Goal: Information Seeking & Learning: Learn about a topic

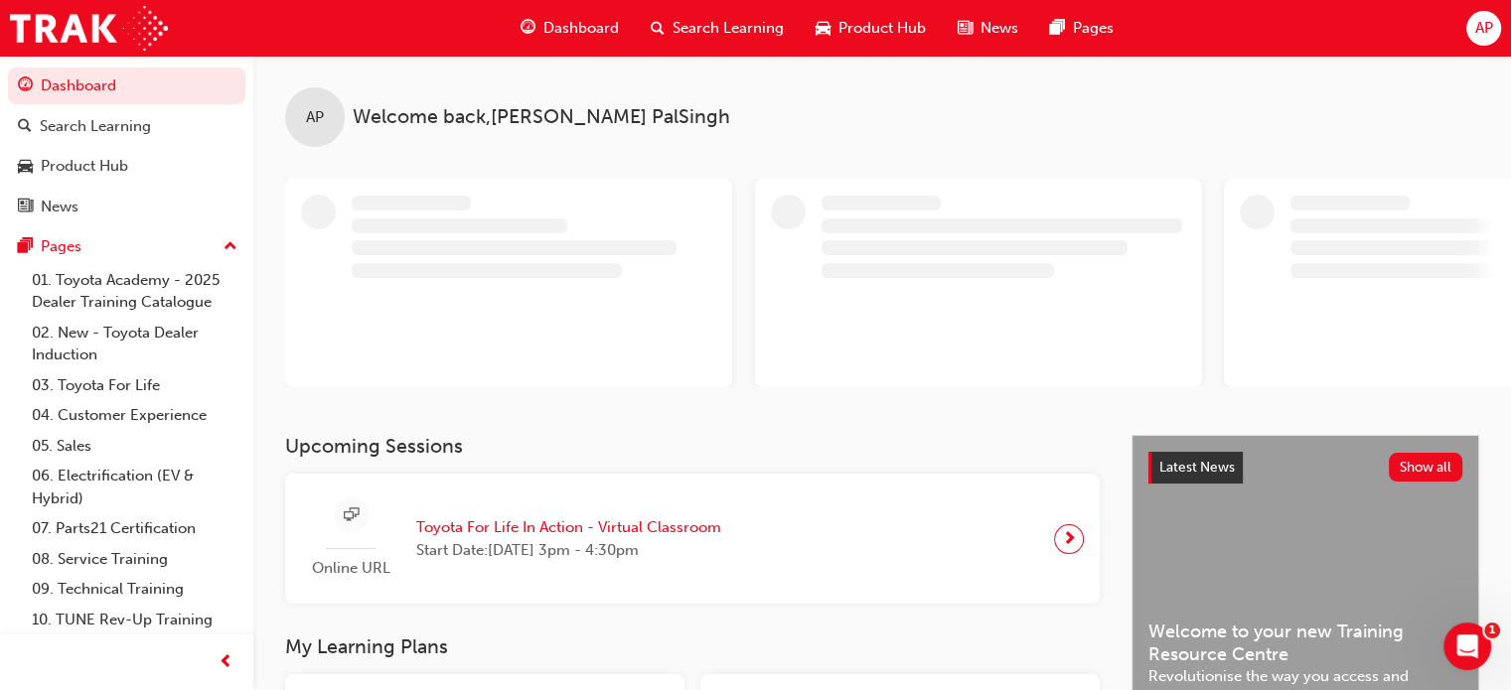
click at [584, 34] on span "Dashboard" at bounding box center [580, 28] width 75 height 23
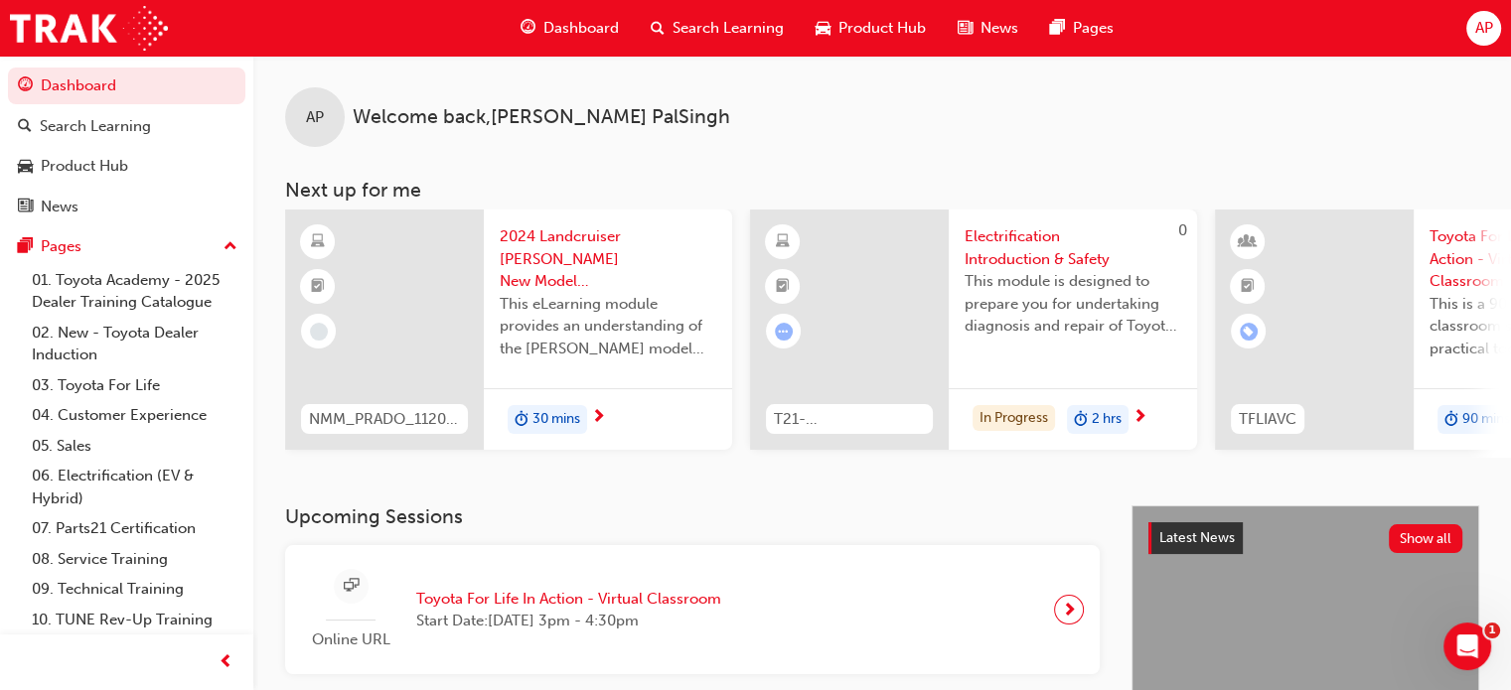
click at [596, 20] on span "Dashboard" at bounding box center [580, 28] width 75 height 23
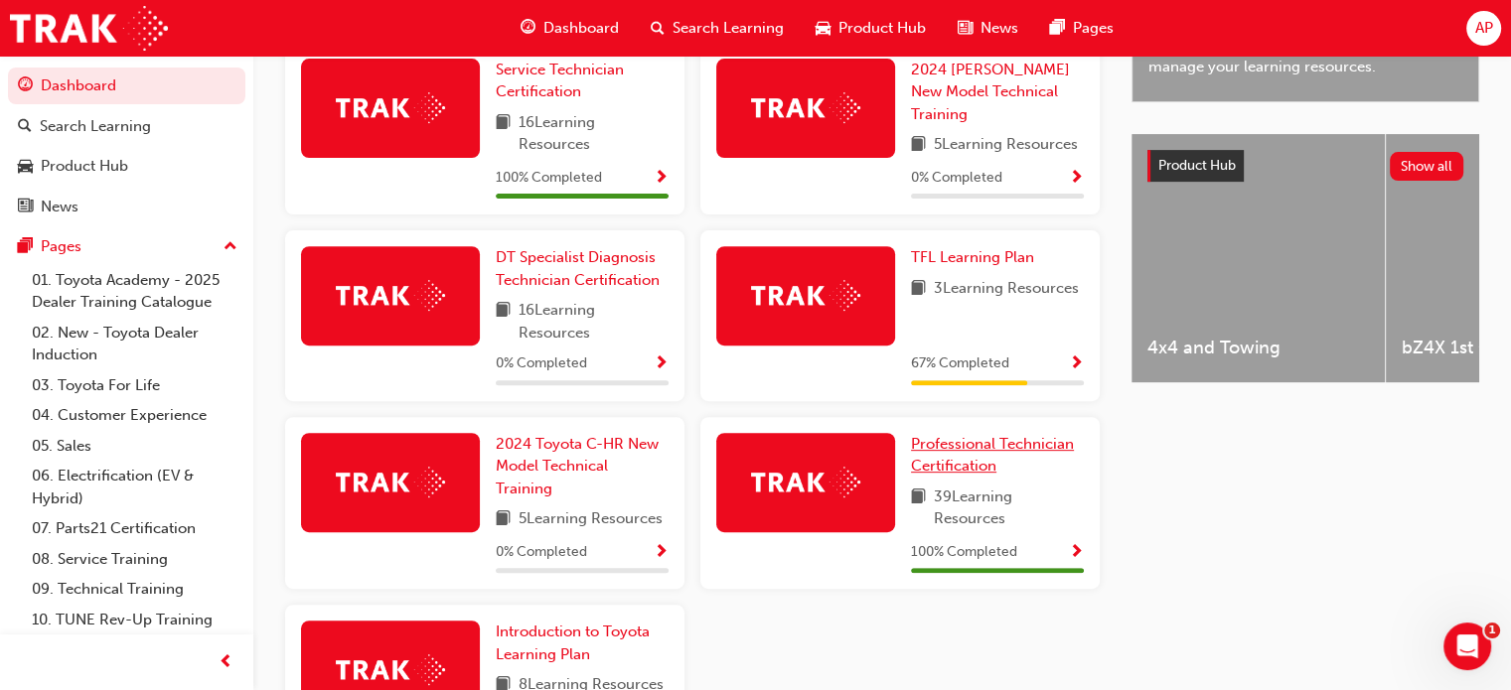
scroll to position [672, 0]
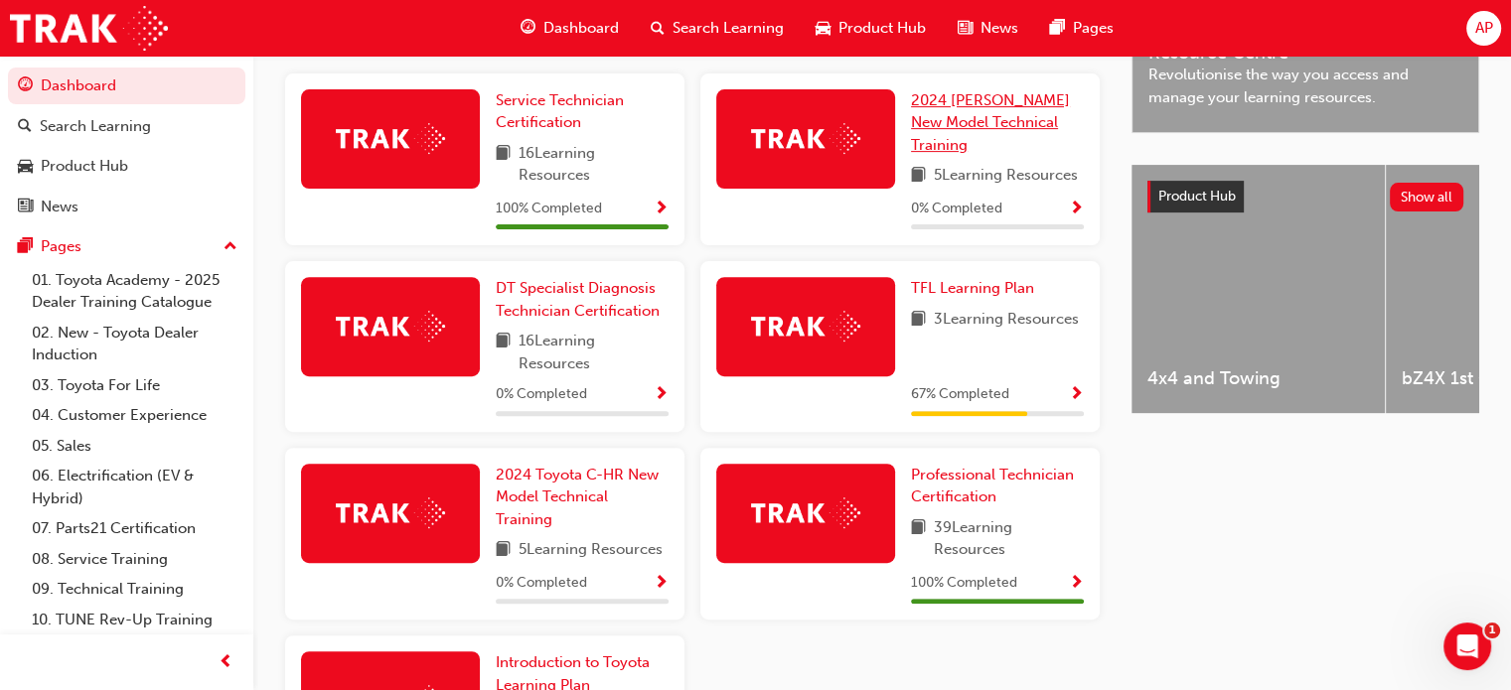
click at [969, 105] on span "2024 [PERSON_NAME] New Model Technical Training" at bounding box center [990, 122] width 159 height 63
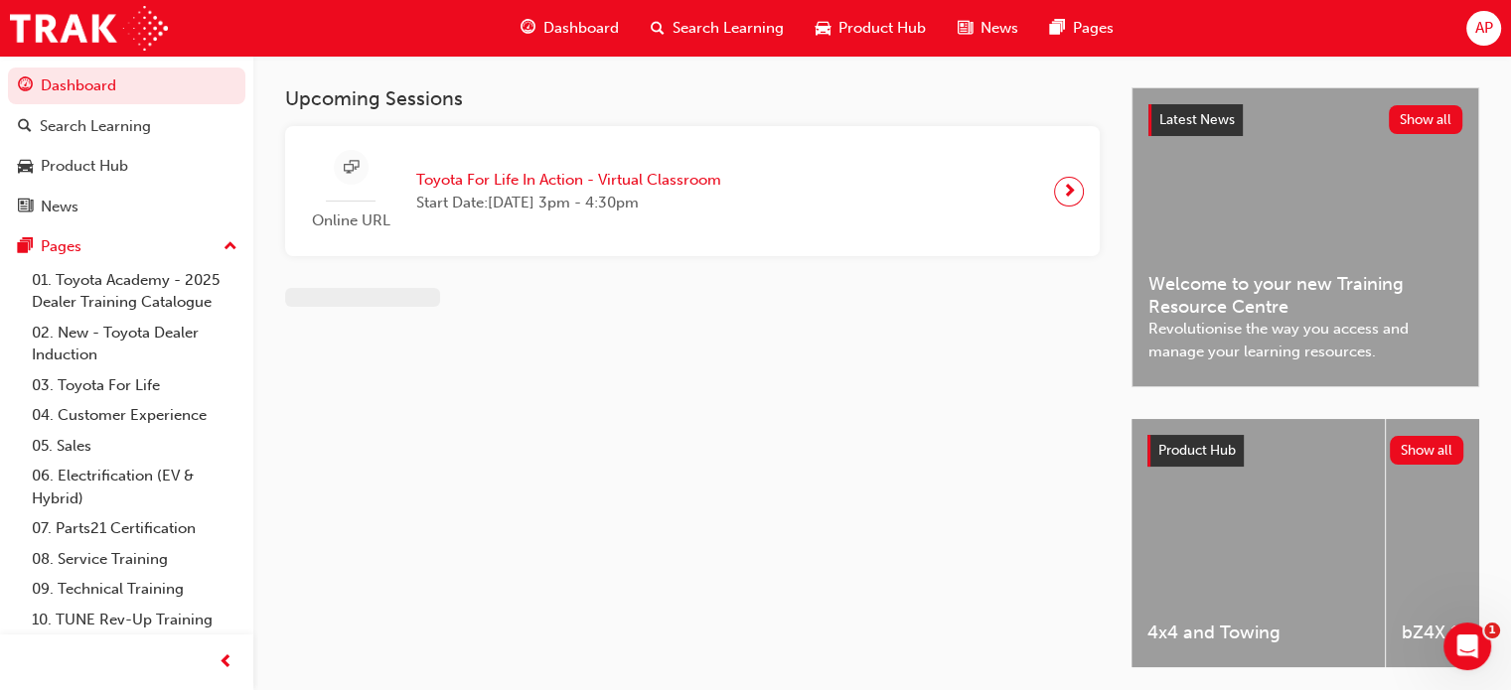
scroll to position [70, 0]
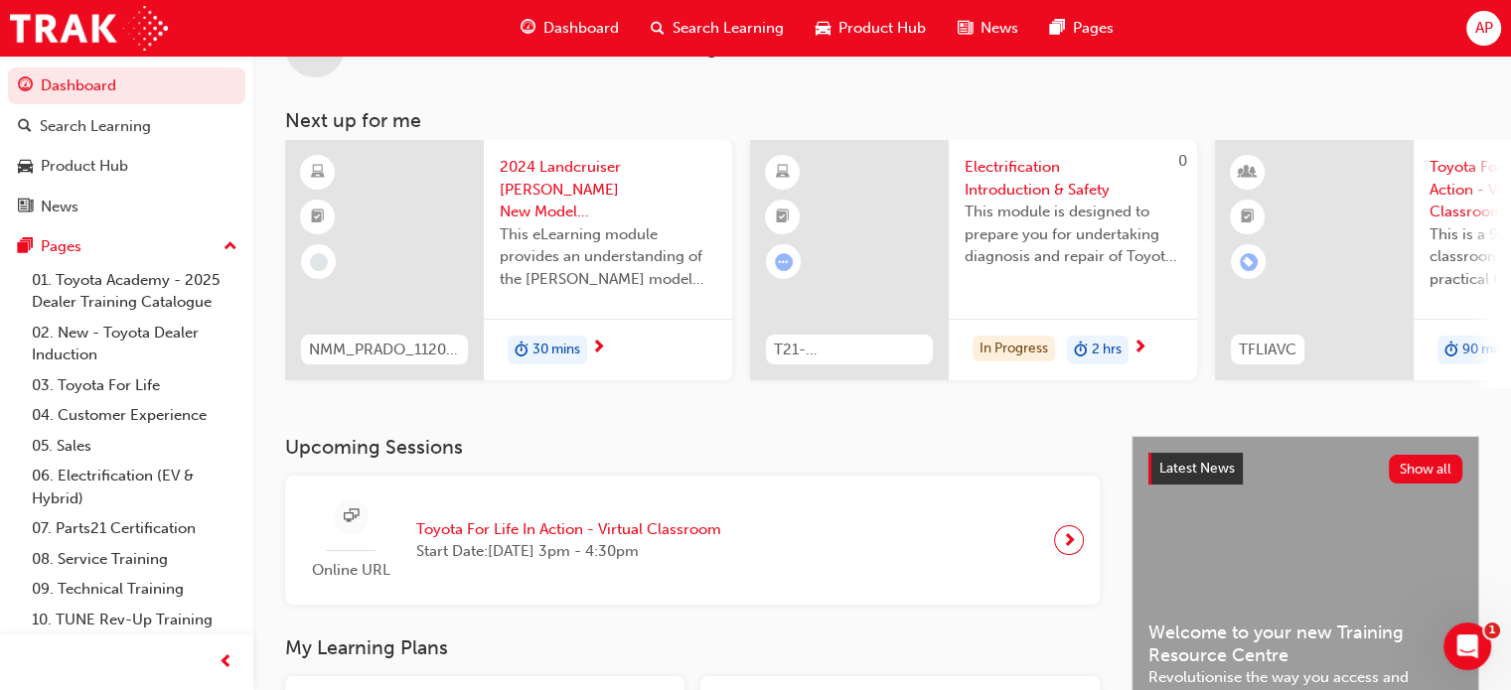
click at [590, 33] on span "Dashboard" at bounding box center [580, 28] width 75 height 23
click at [538, 21] on div "Dashboard" at bounding box center [570, 28] width 130 height 41
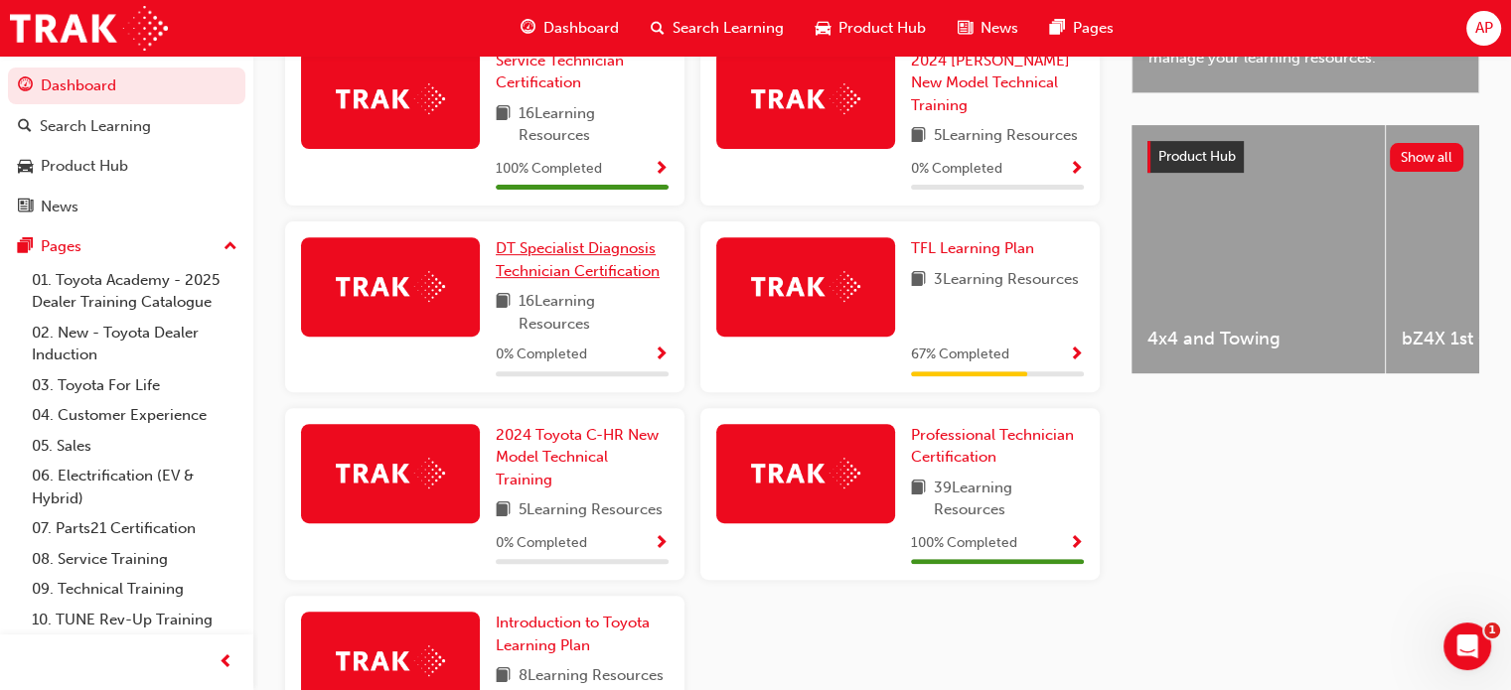
scroll to position [672, 0]
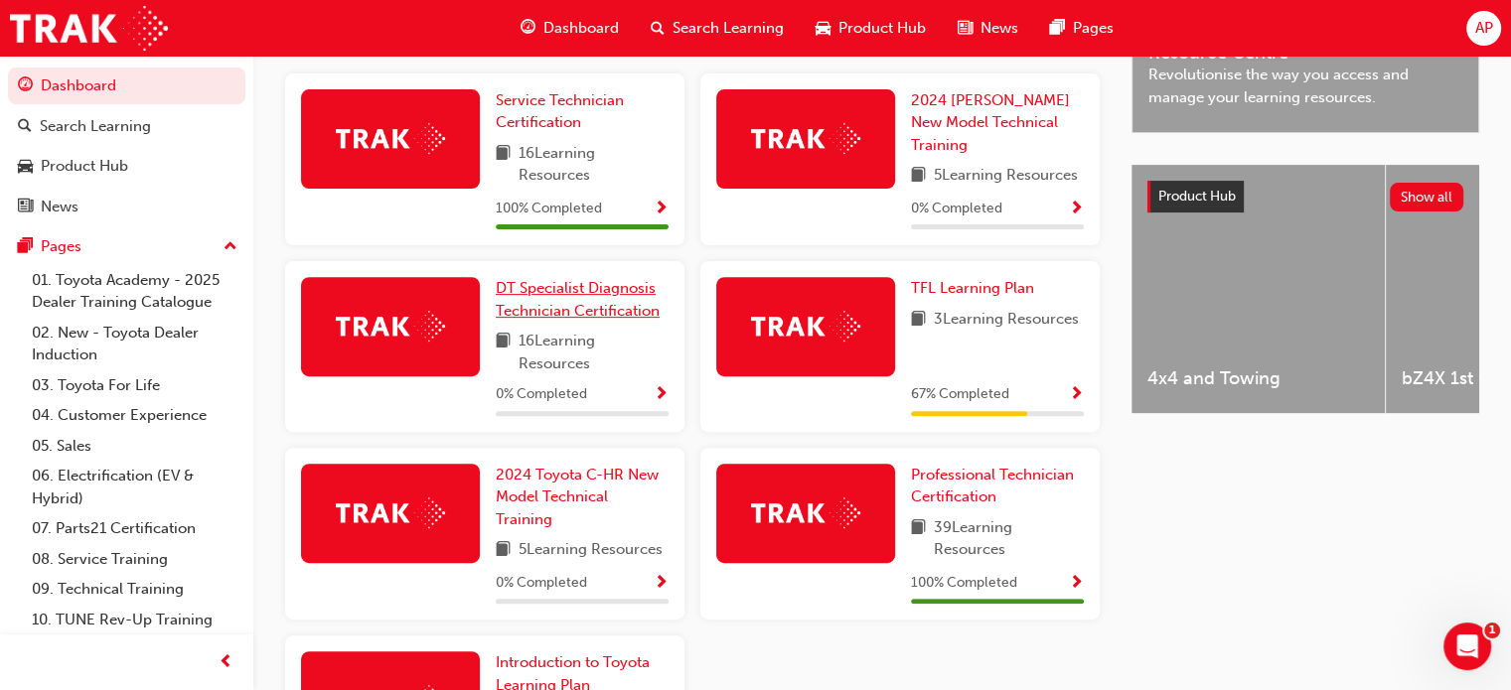
click at [585, 309] on span "DT Specialist Diagnosis Technician Certification" at bounding box center [578, 299] width 164 height 41
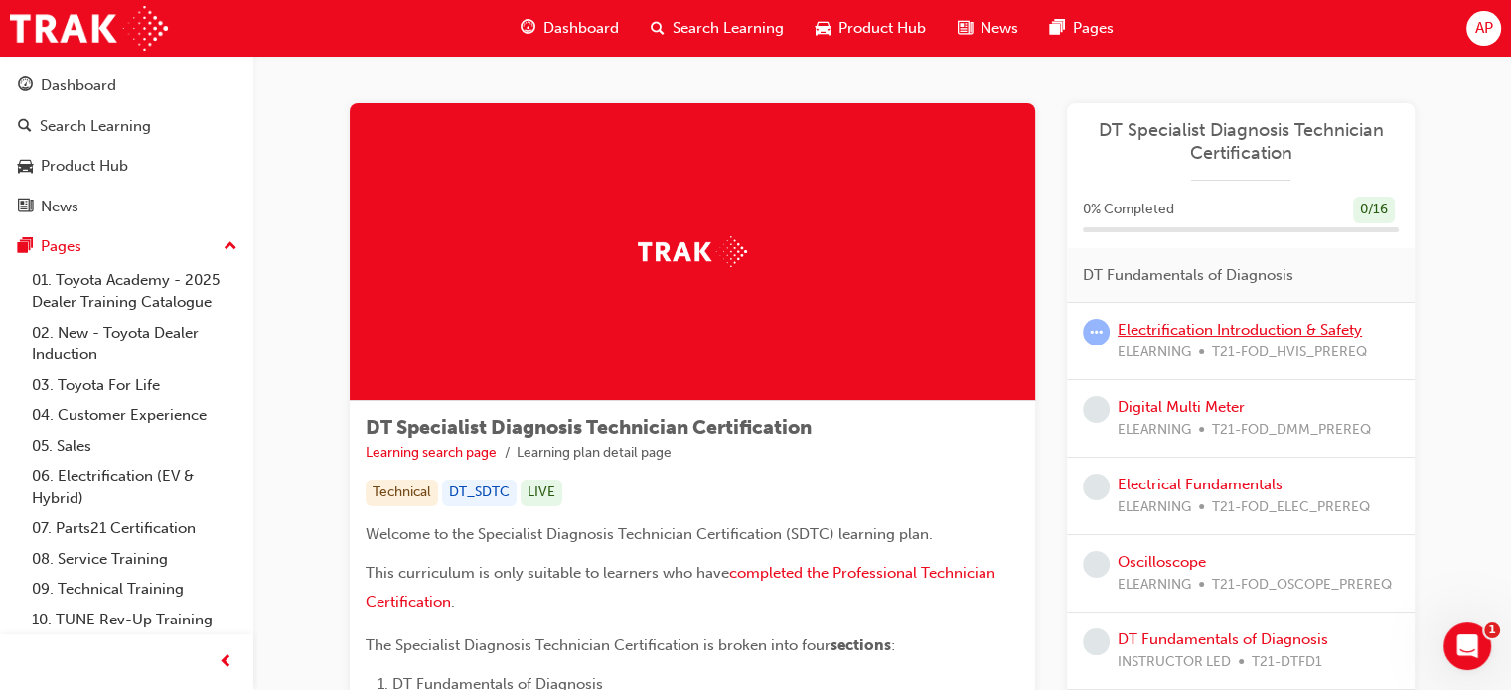
click at [1174, 329] on link "Electrification Introduction & Safety" at bounding box center [1239, 330] width 244 height 18
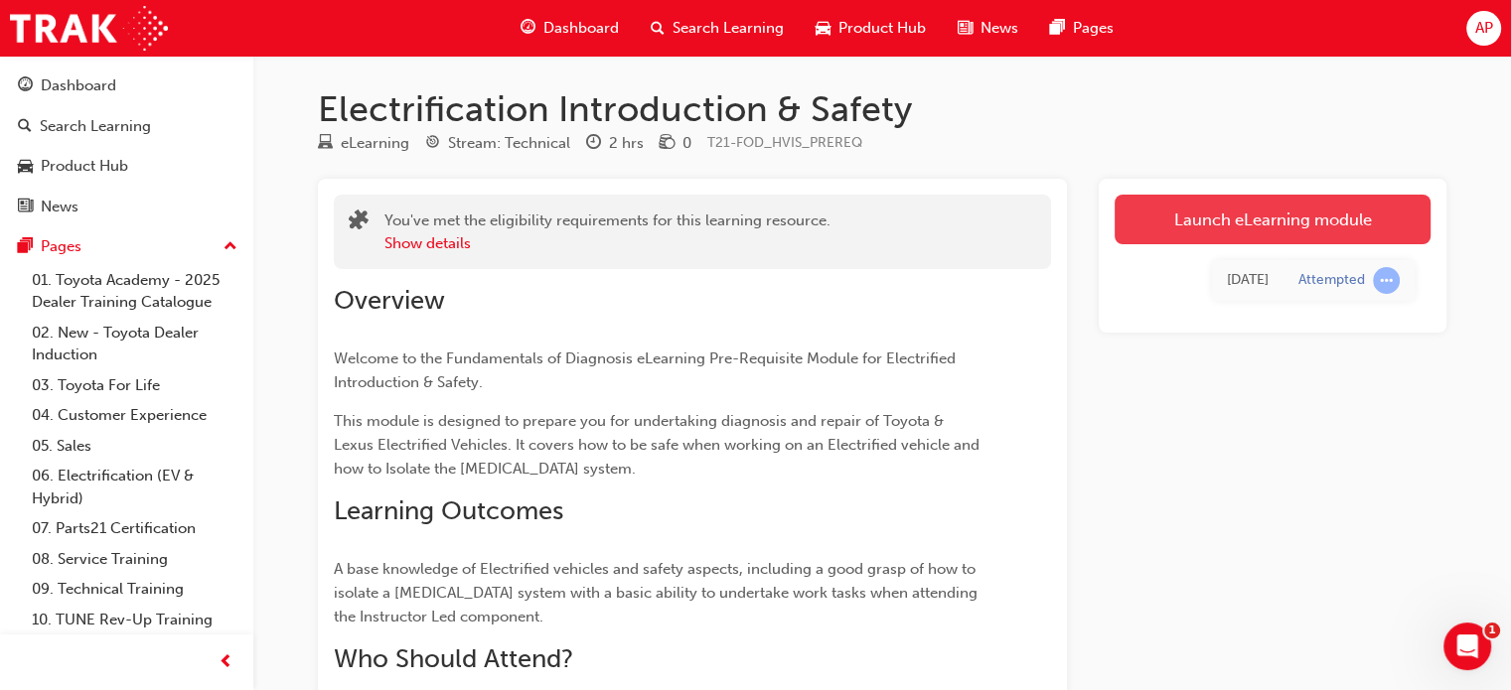
click at [1215, 218] on link "Launch eLearning module" at bounding box center [1272, 220] width 316 height 50
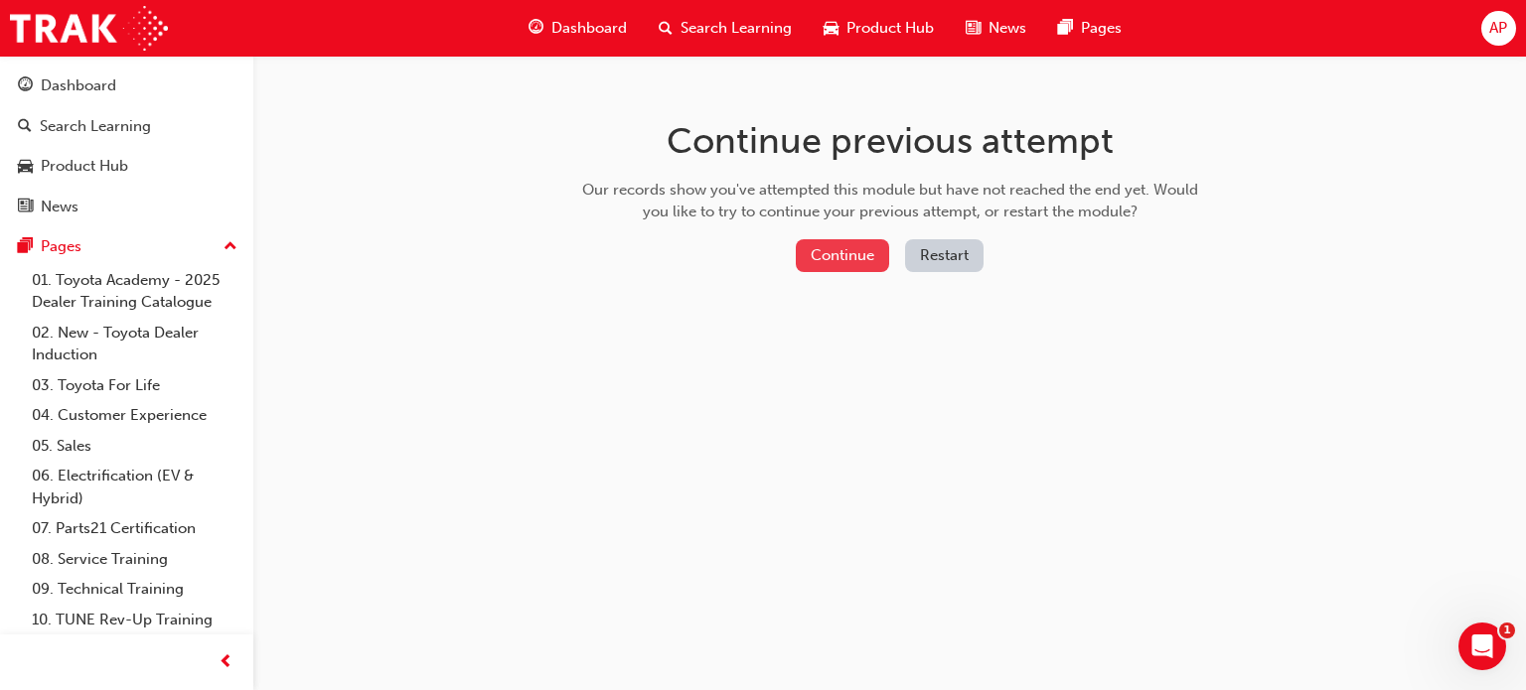
click at [874, 253] on button "Continue" at bounding box center [842, 255] width 93 height 33
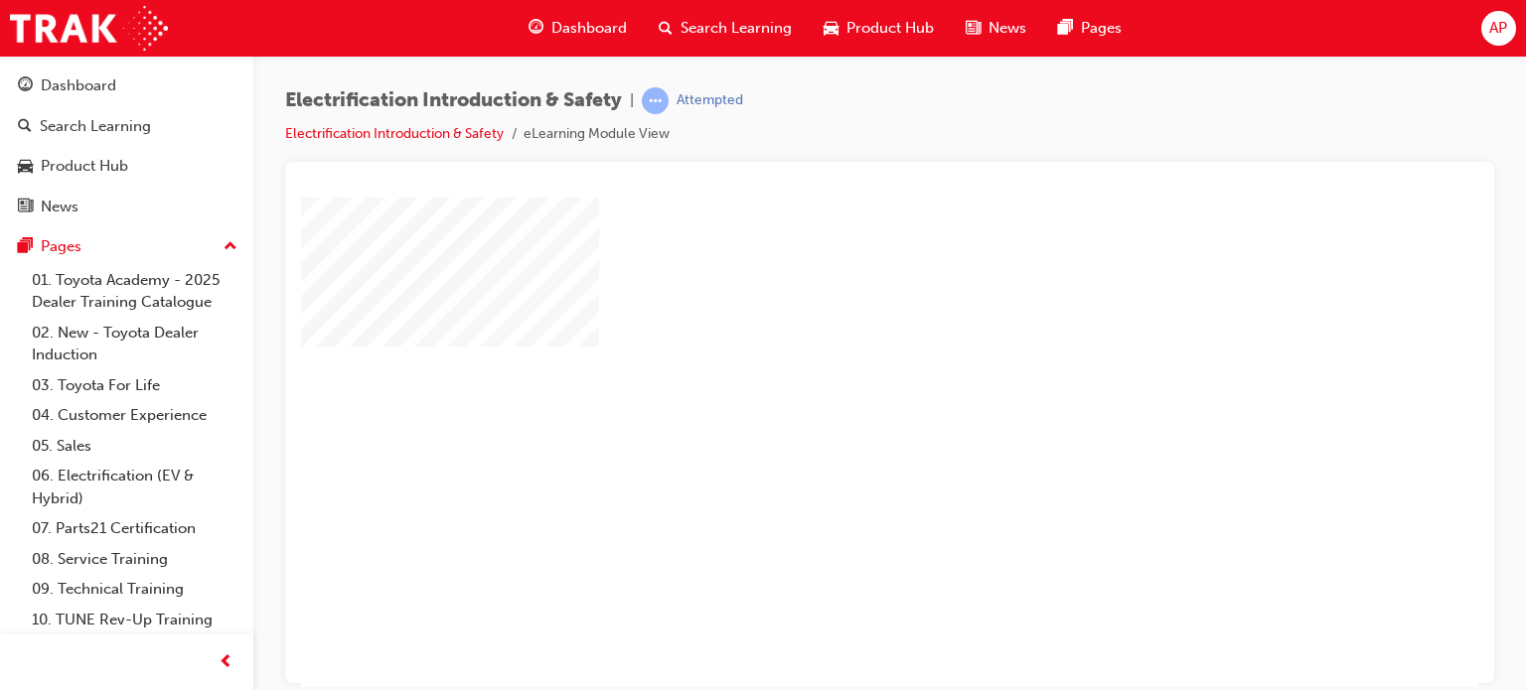
click at [832, 384] on div "play" at bounding box center [832, 384] width 0 height 0
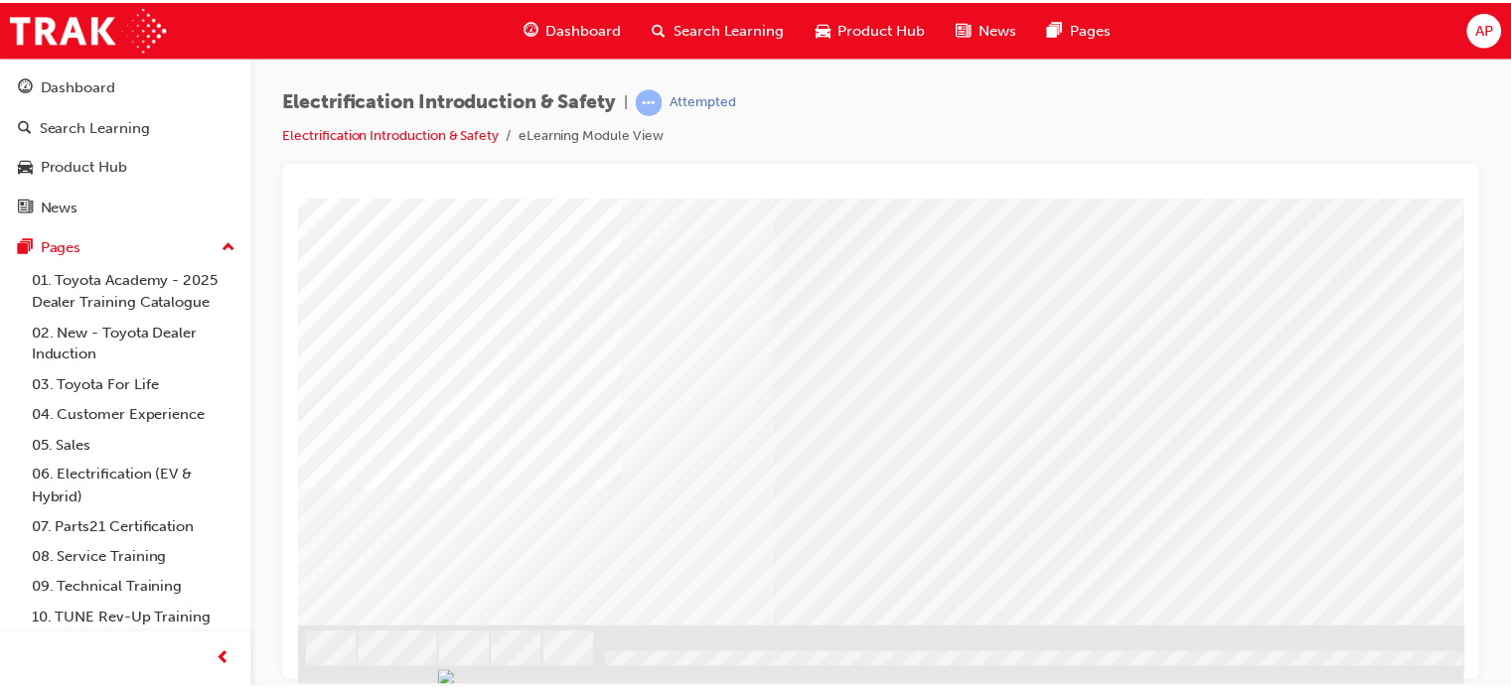
scroll to position [0, 0]
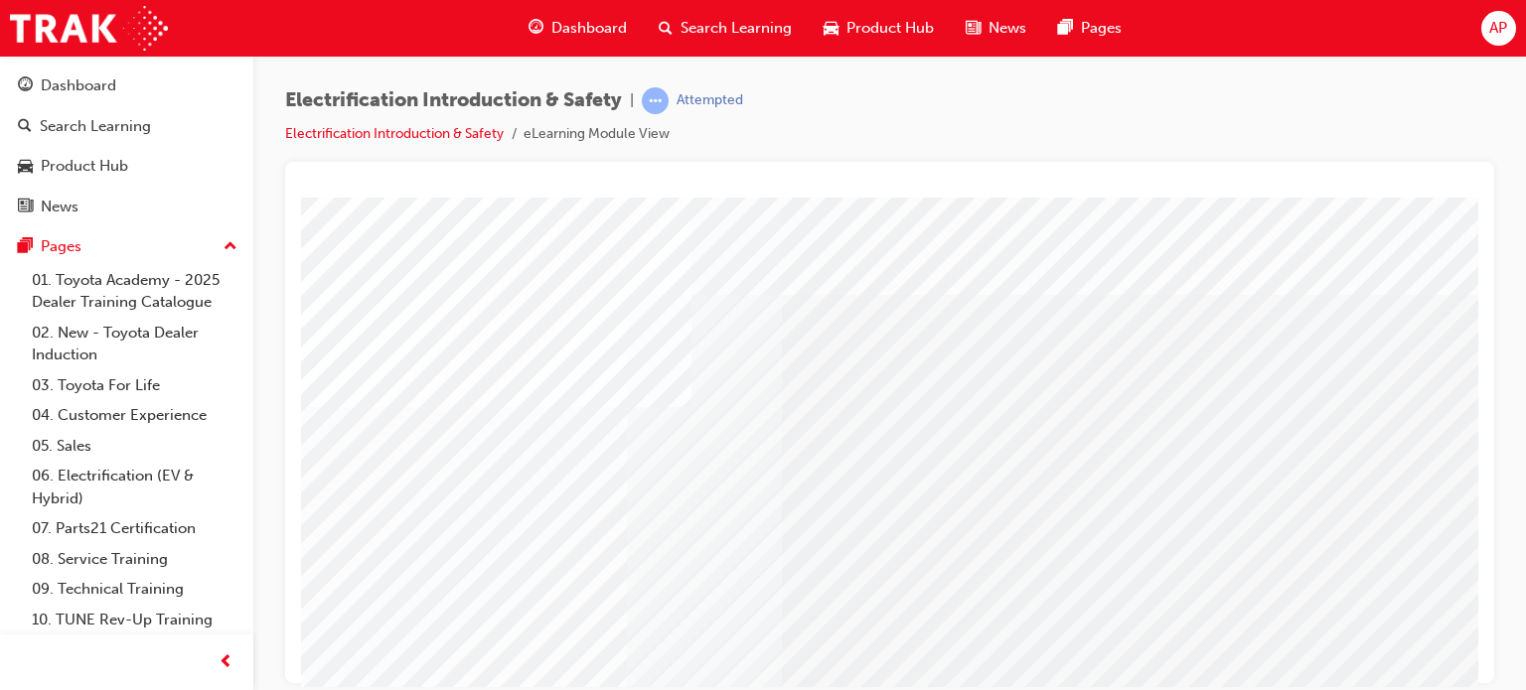
click at [564, 43] on div "Dashboard" at bounding box center [578, 28] width 130 height 41
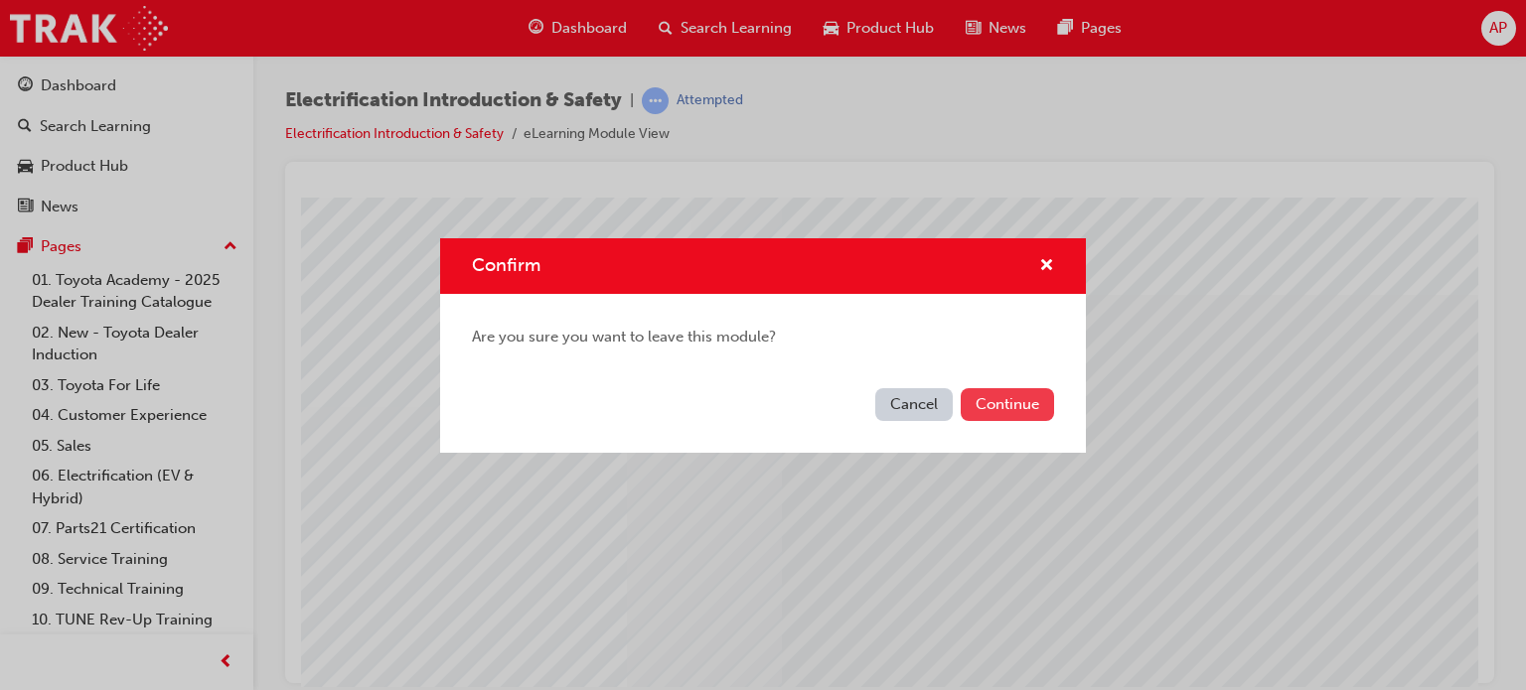
click at [1013, 413] on button "Continue" at bounding box center [1007, 404] width 93 height 33
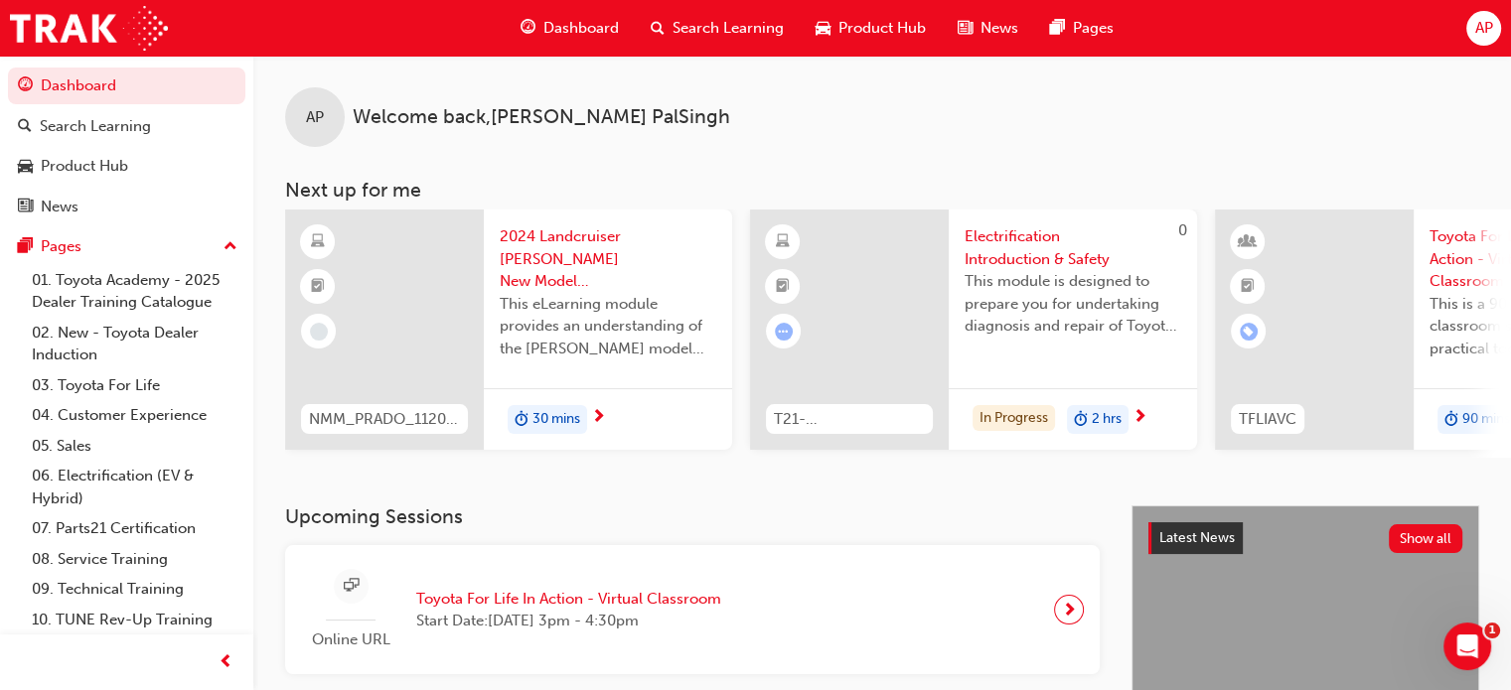
click at [1478, 14] on div "AP" at bounding box center [1483, 28] width 35 height 35
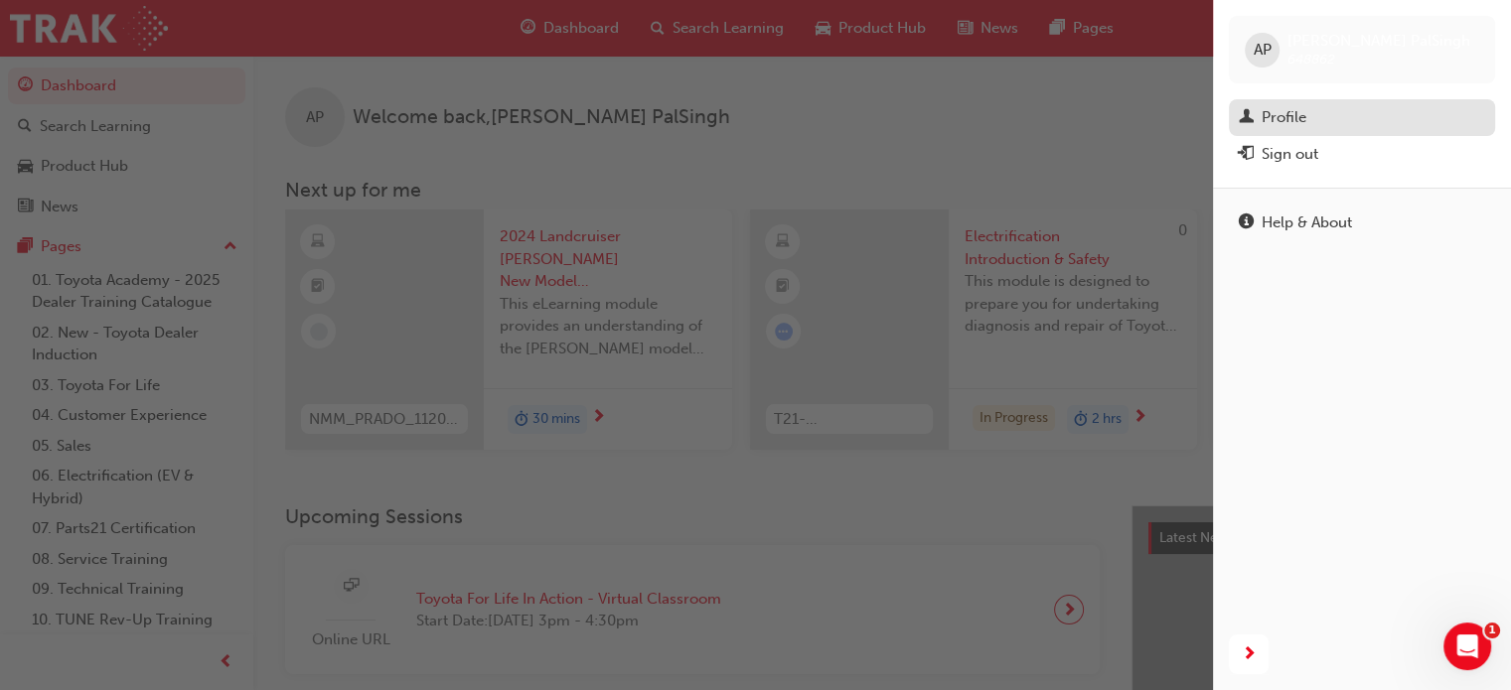
click at [1319, 123] on div "Profile" at bounding box center [1362, 117] width 246 height 25
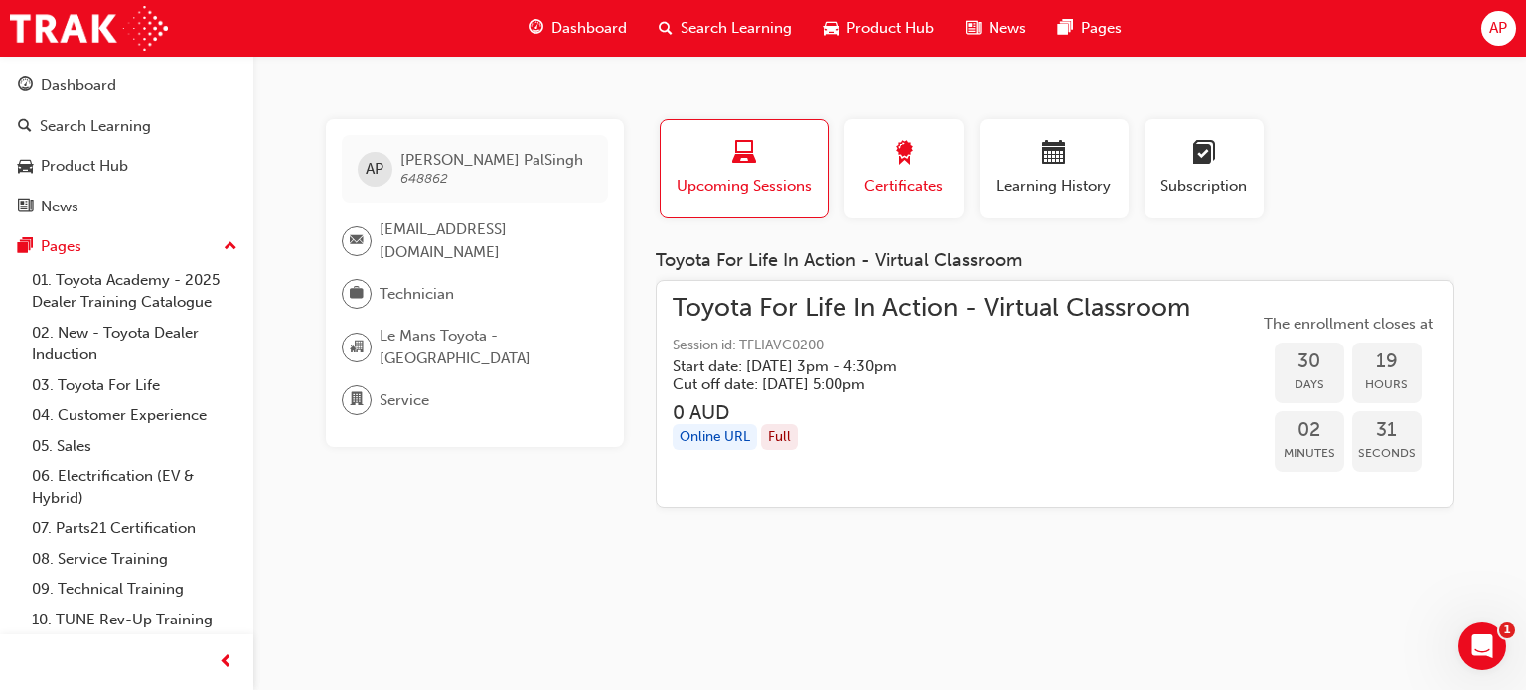
click at [893, 176] on span "Certificates" at bounding box center [903, 186] width 89 height 23
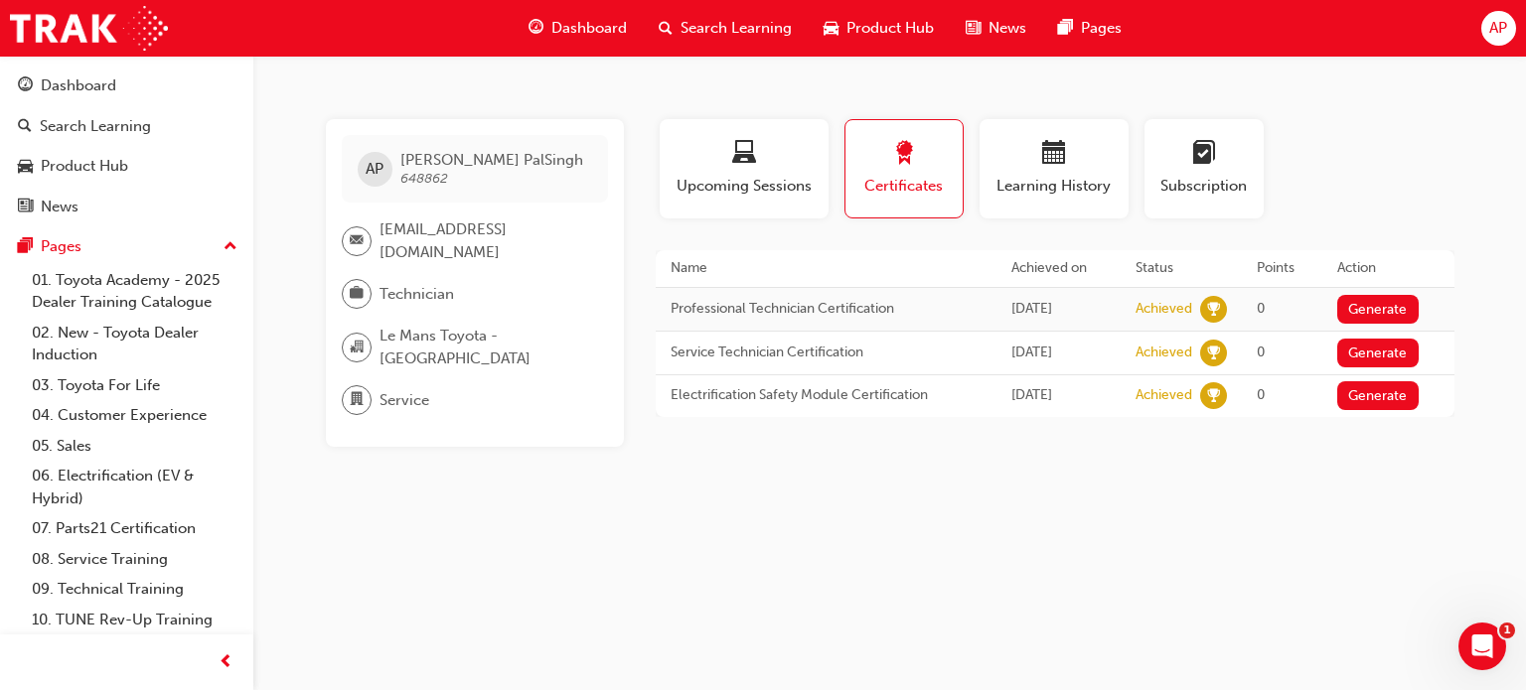
click at [583, 33] on span "Dashboard" at bounding box center [588, 28] width 75 height 23
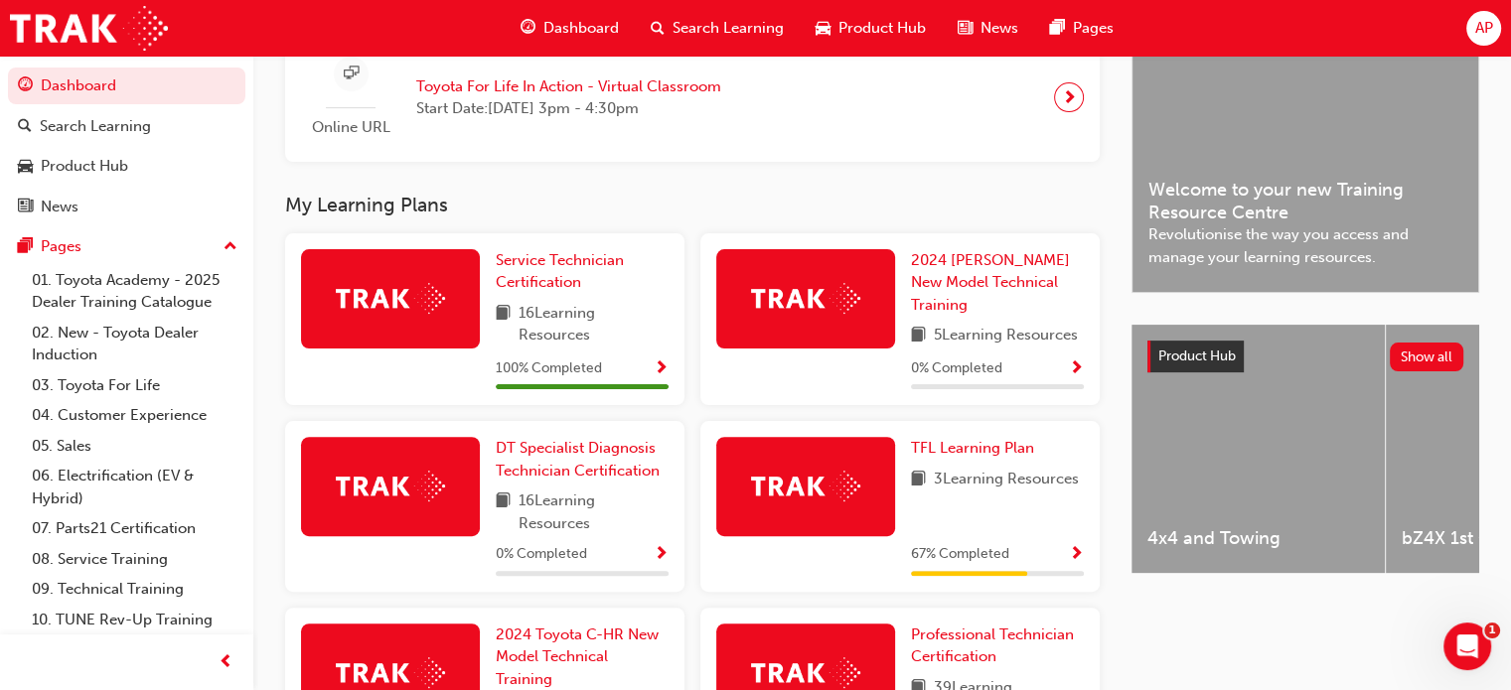
scroll to position [507, 0]
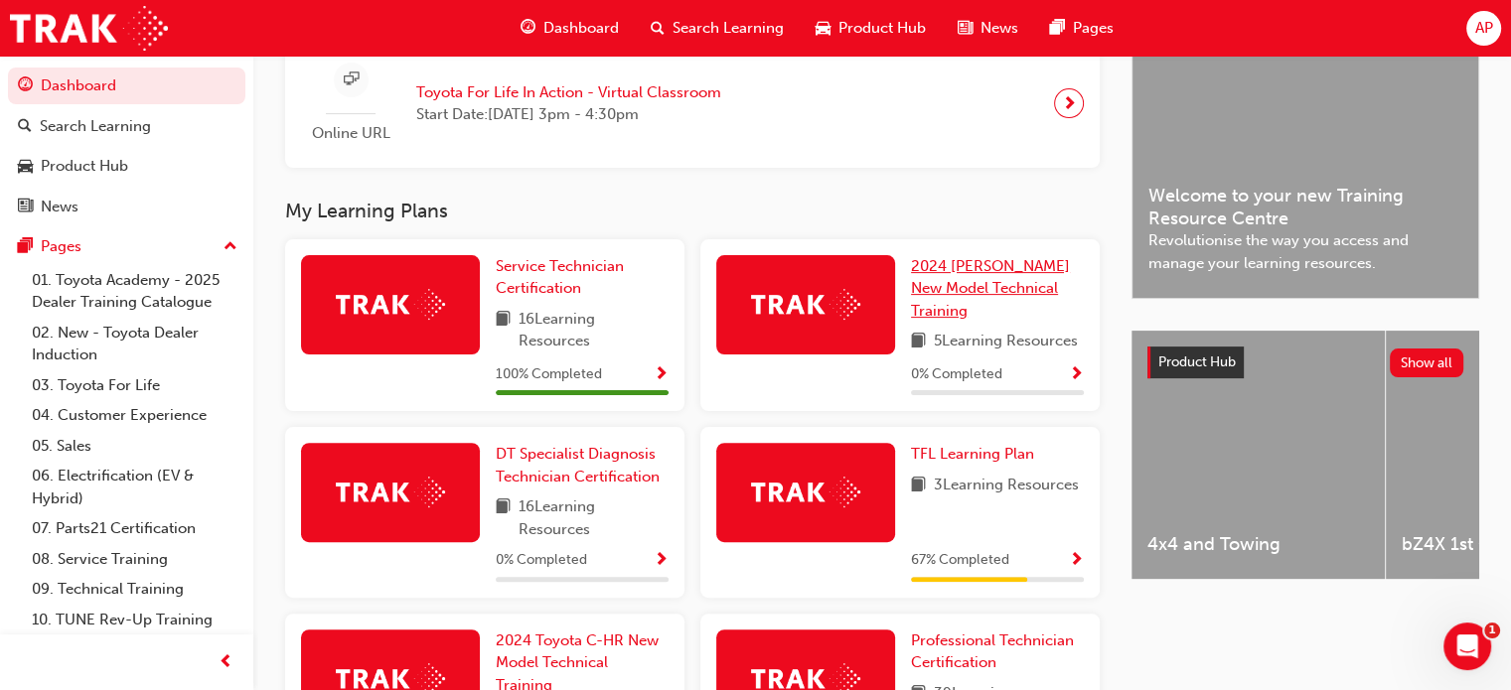
click at [988, 265] on span "2024 [PERSON_NAME] New Model Technical Training" at bounding box center [990, 288] width 159 height 63
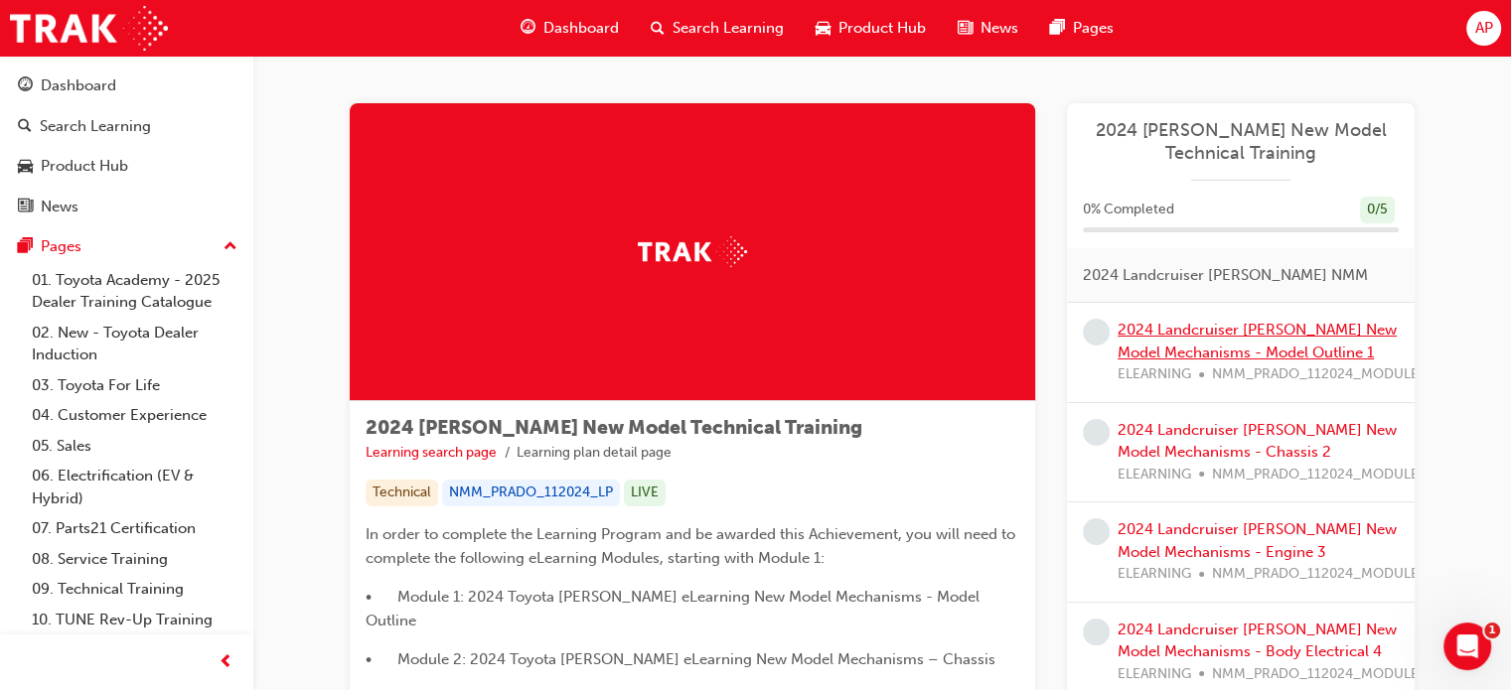
click at [1231, 333] on link "2024 Landcruiser [PERSON_NAME] New Model Mechanisms - Model Outline 1" at bounding box center [1256, 341] width 279 height 41
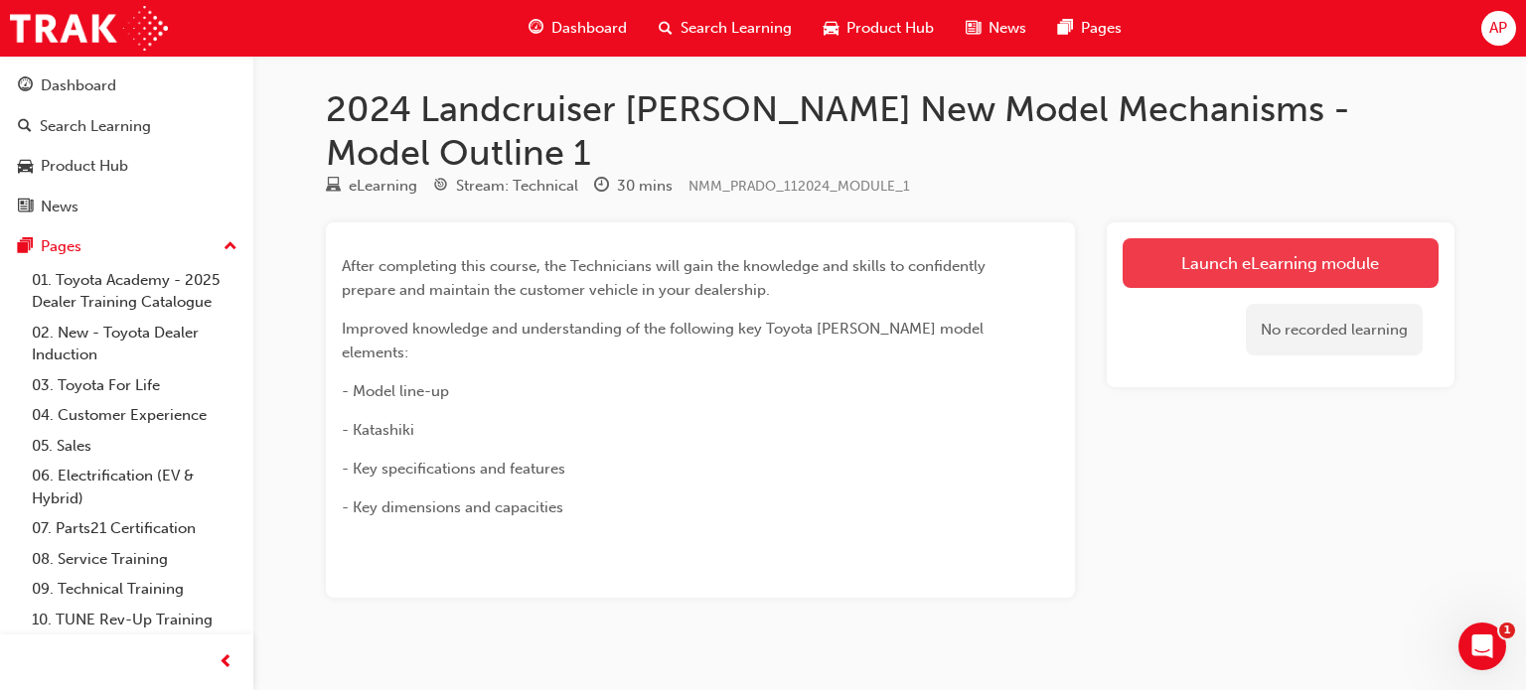
click at [1243, 238] on link "Launch eLearning module" at bounding box center [1280, 263] width 316 height 50
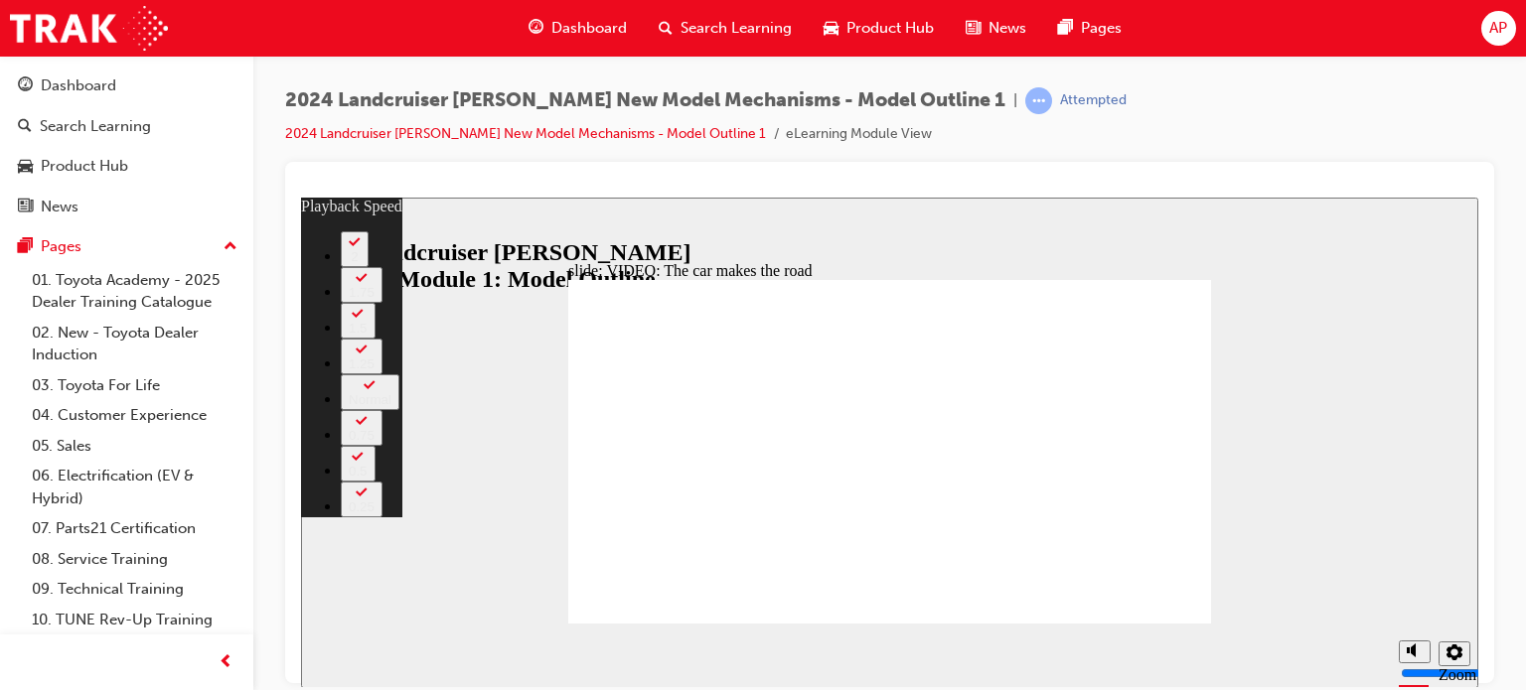
type input "2"
type input "0"
type input "2"
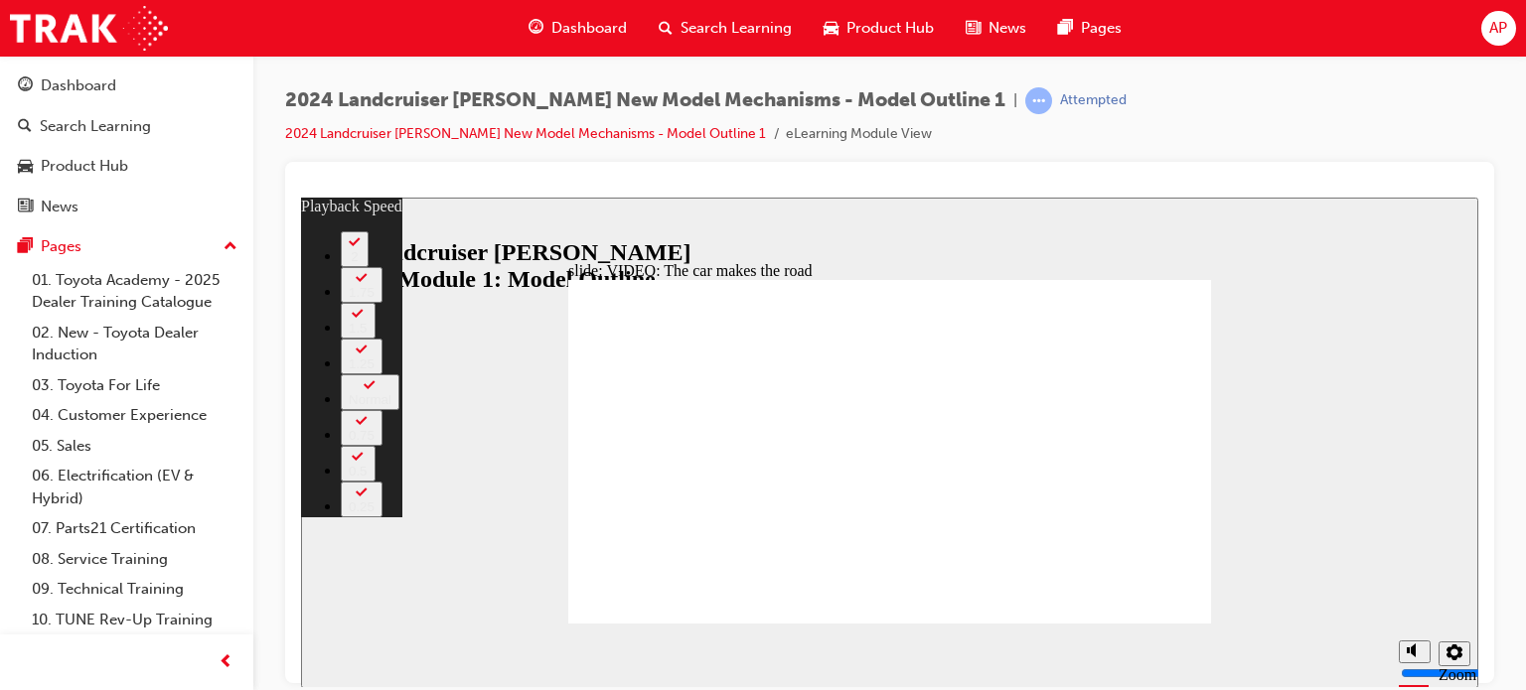
type input "0"
type input "3"
type input "8"
type input "3"
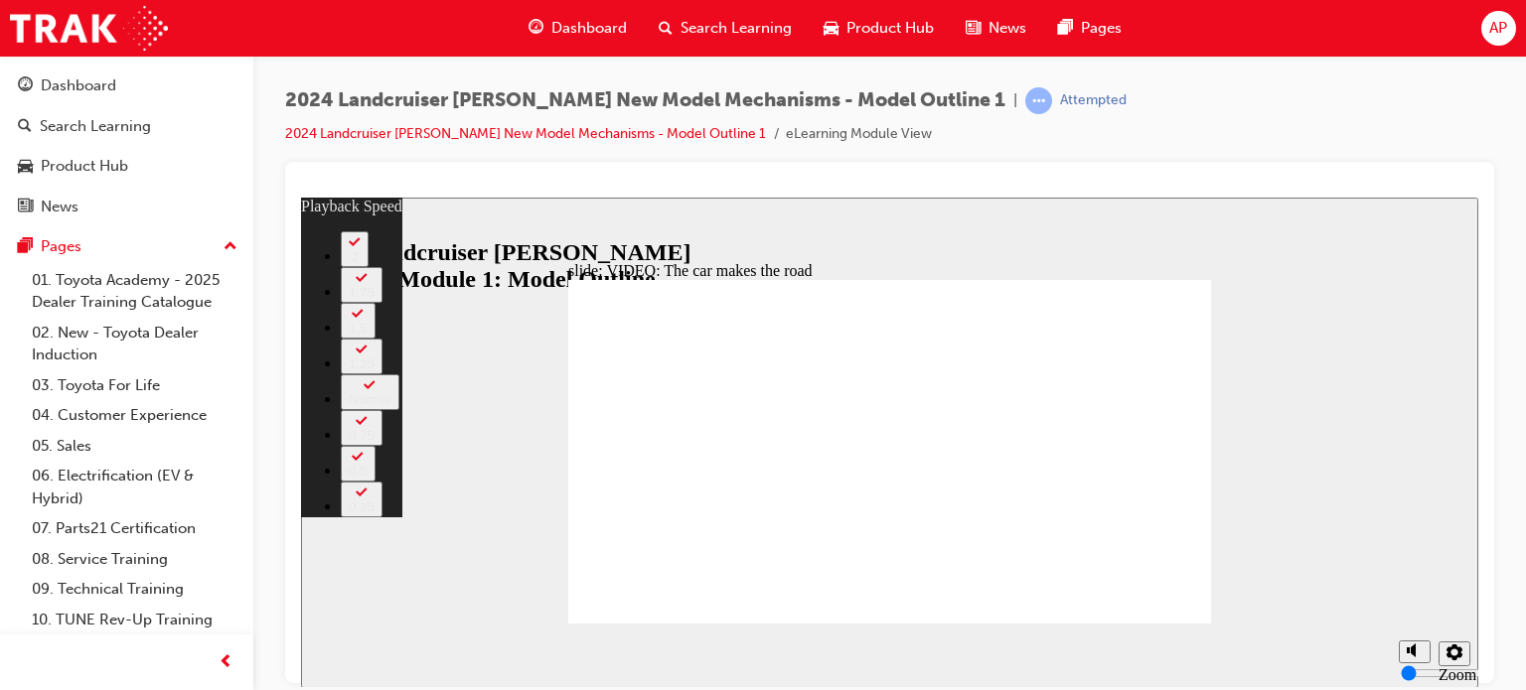
type input "8"
type input "5"
type input "7"
type input "5"
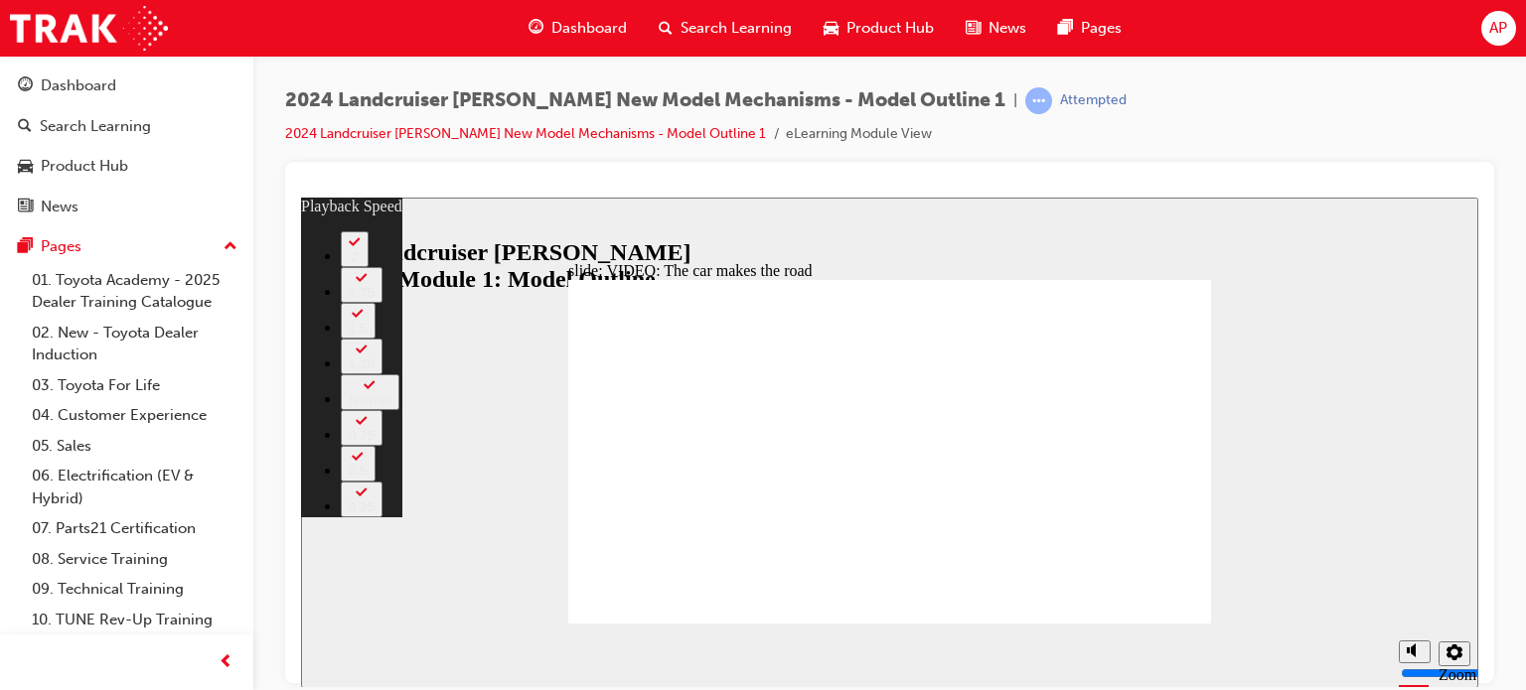
type input "7"
type input "5"
type input "7"
type input "5"
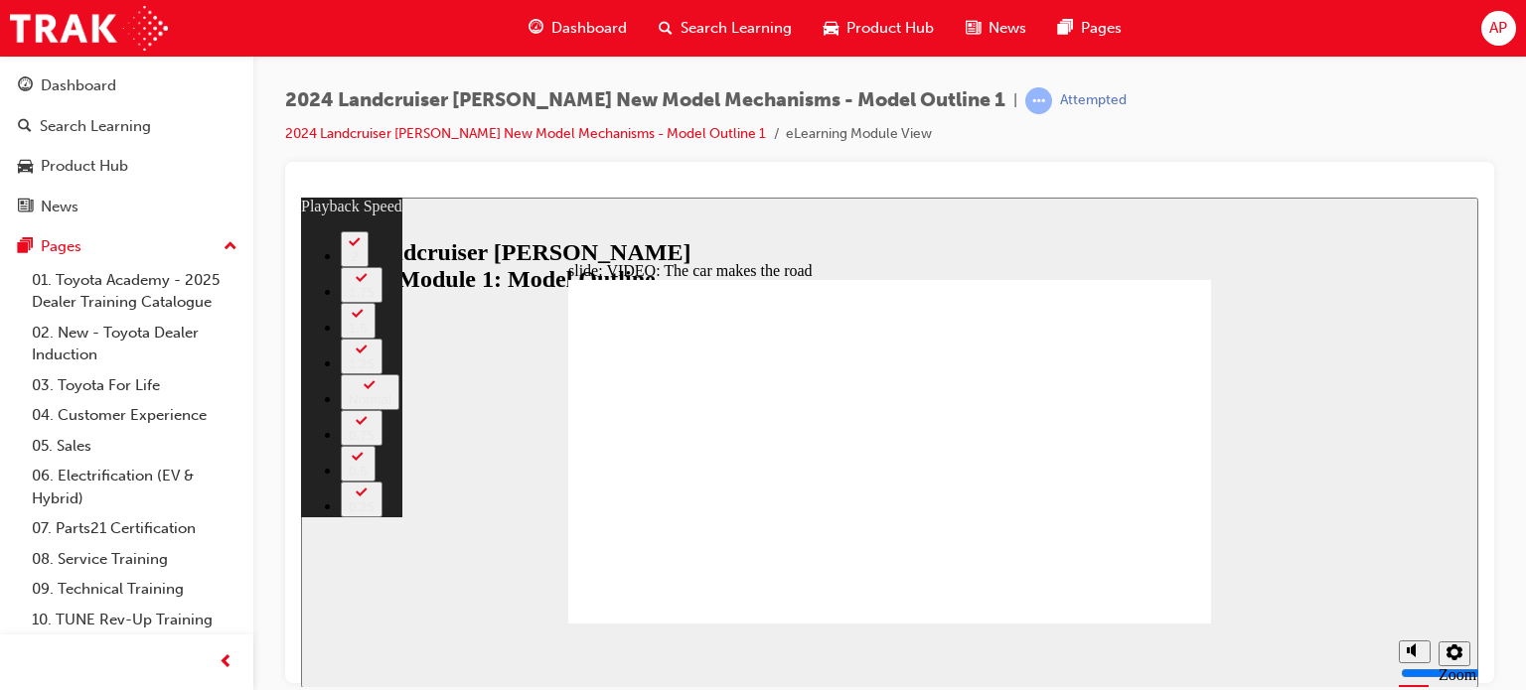
type input "5"
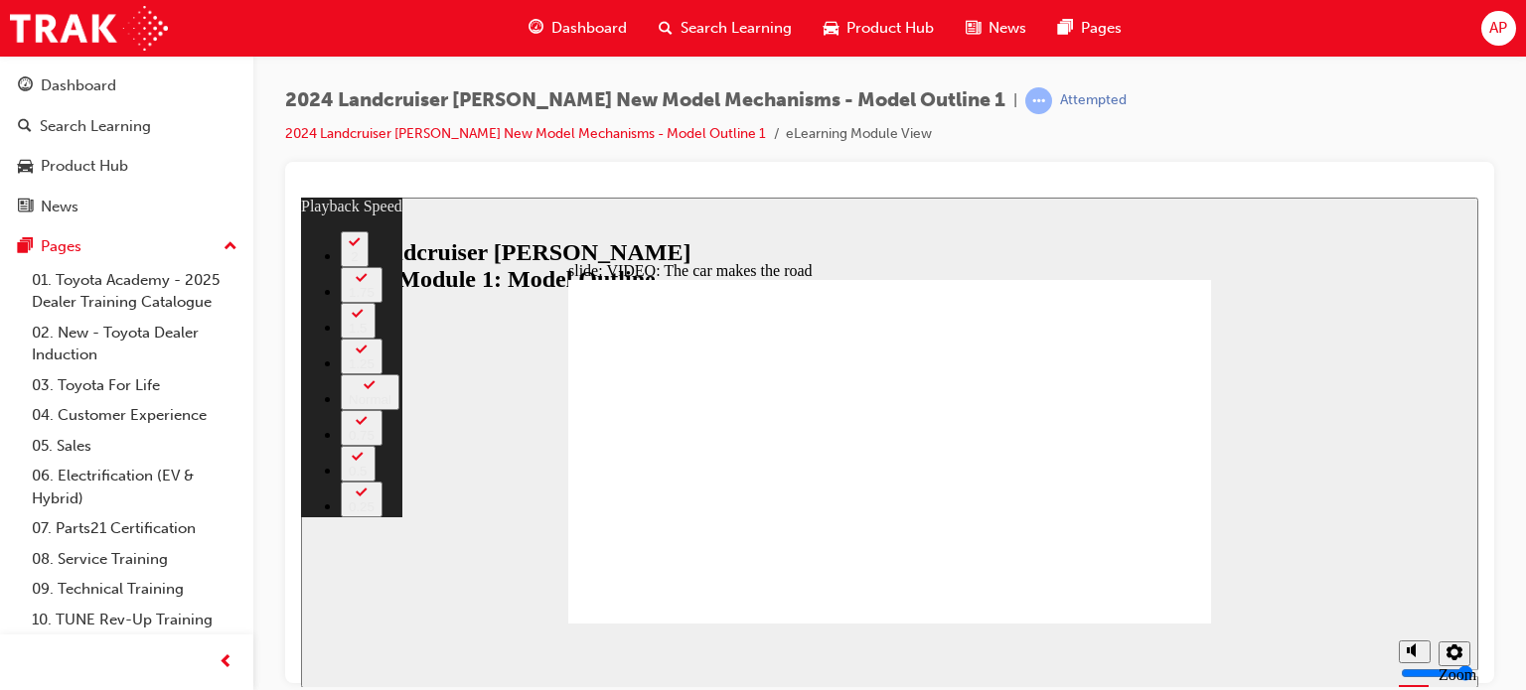
type input "5"
type input "4"
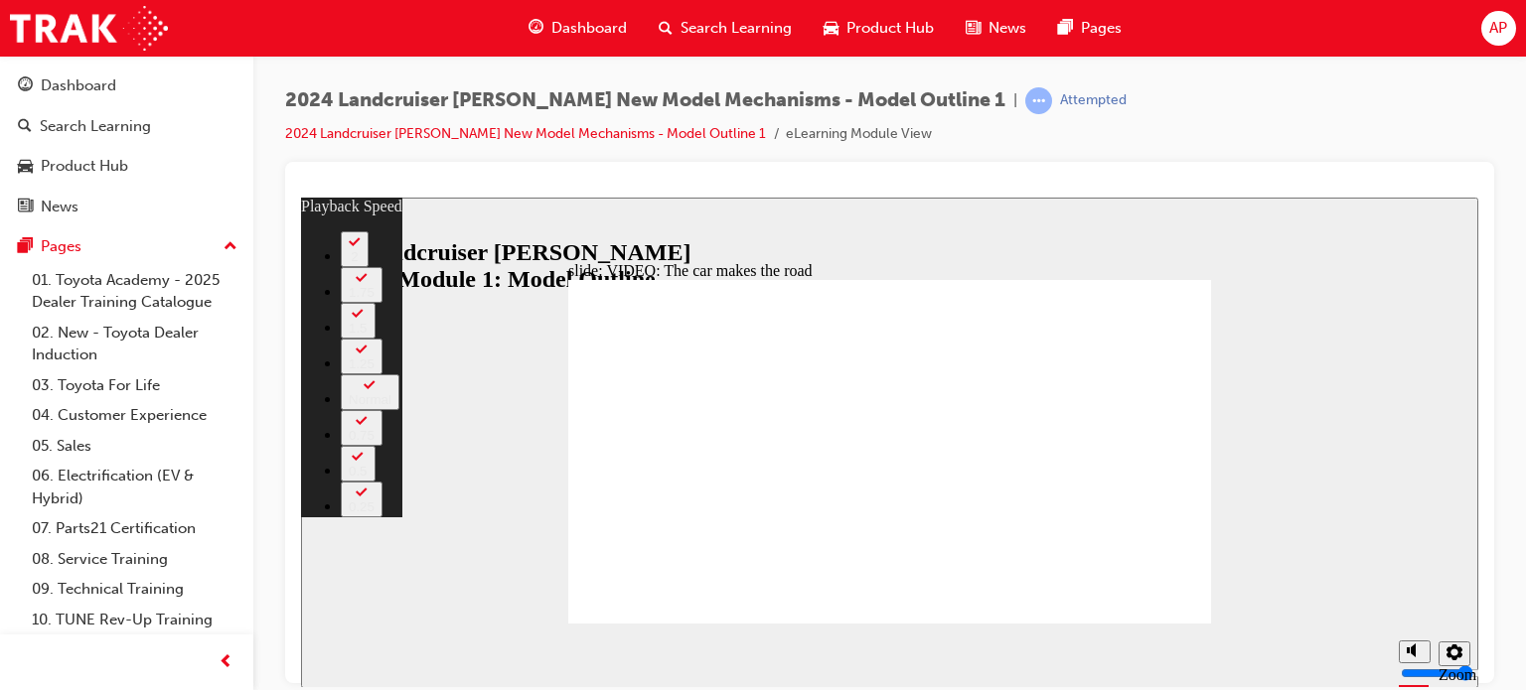
type input "5"
type input "4"
type input "5"
type input "4"
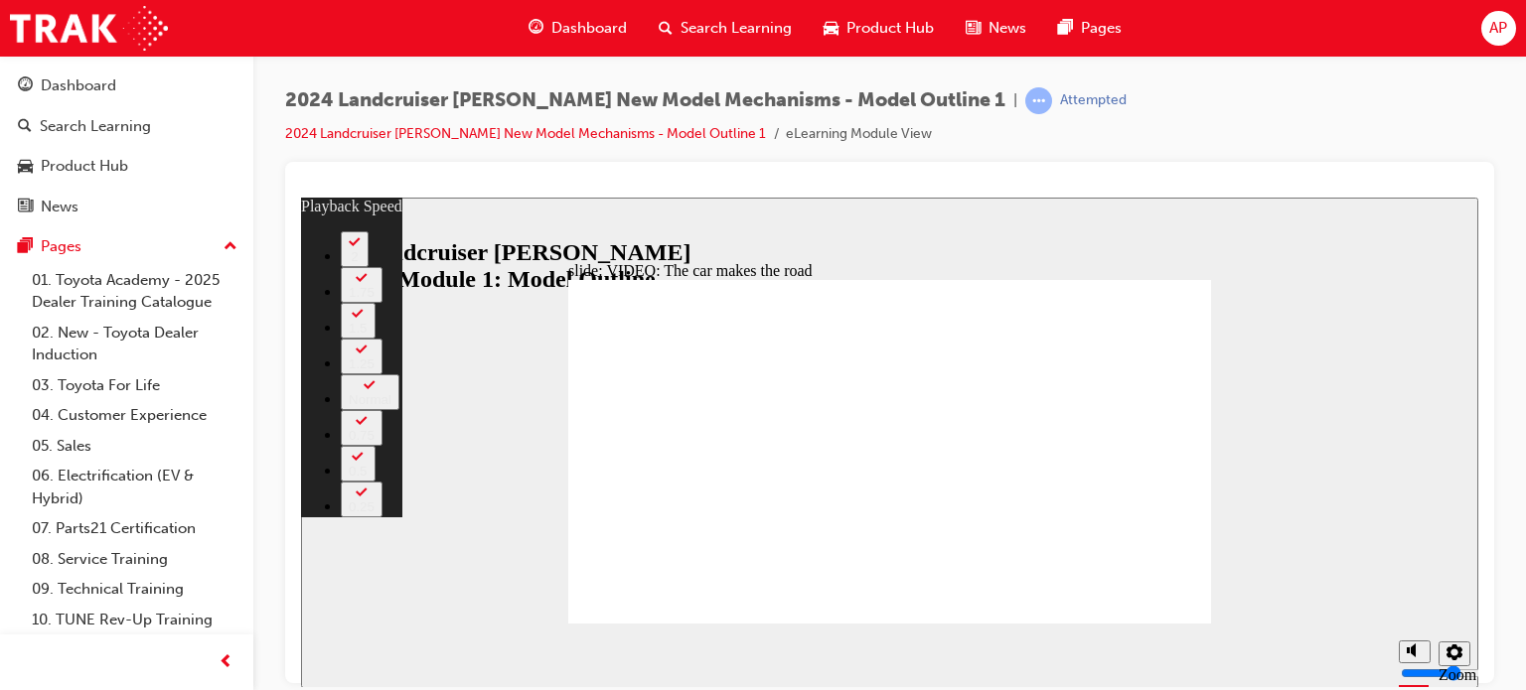
type input "4"
type input "5"
type input "4"
type input "3"
type input "5"
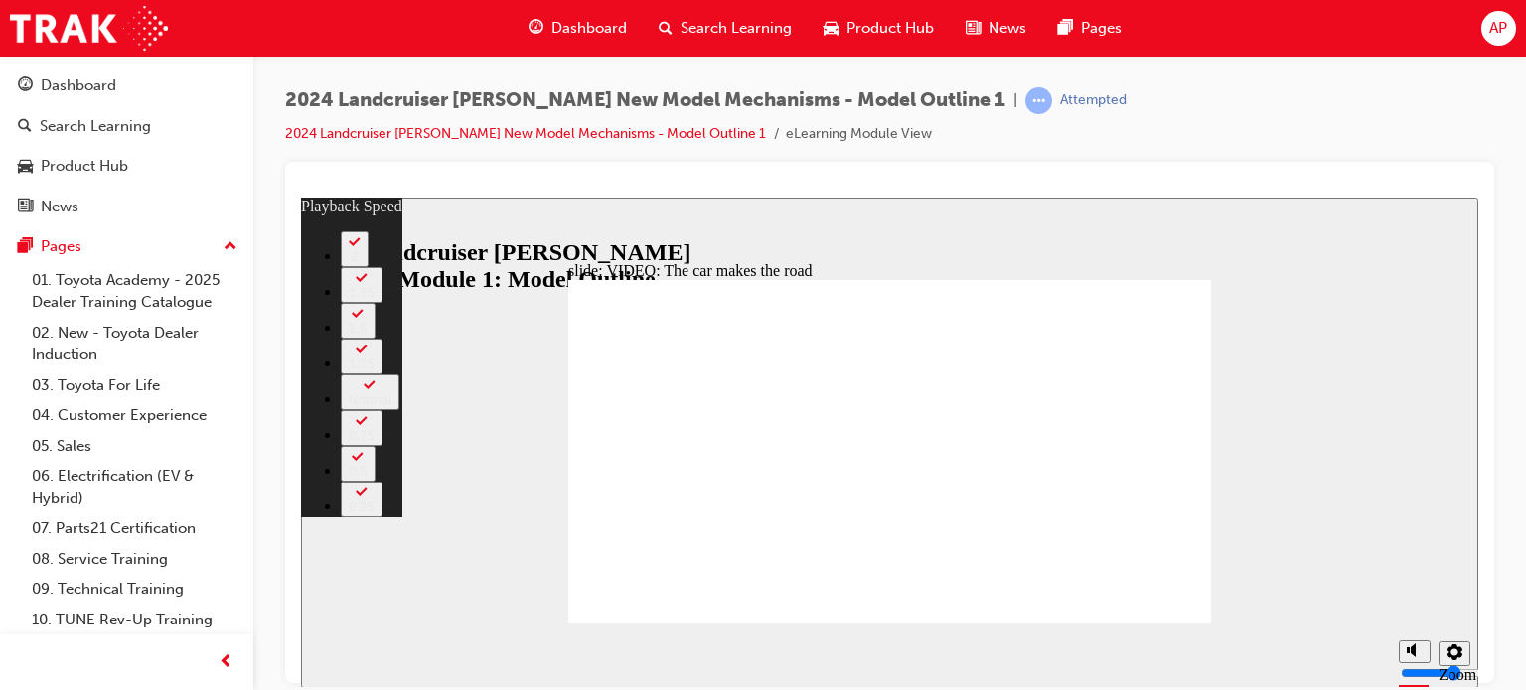
type input "3"
type input "5"
type input "3"
type input "5"
type input "3"
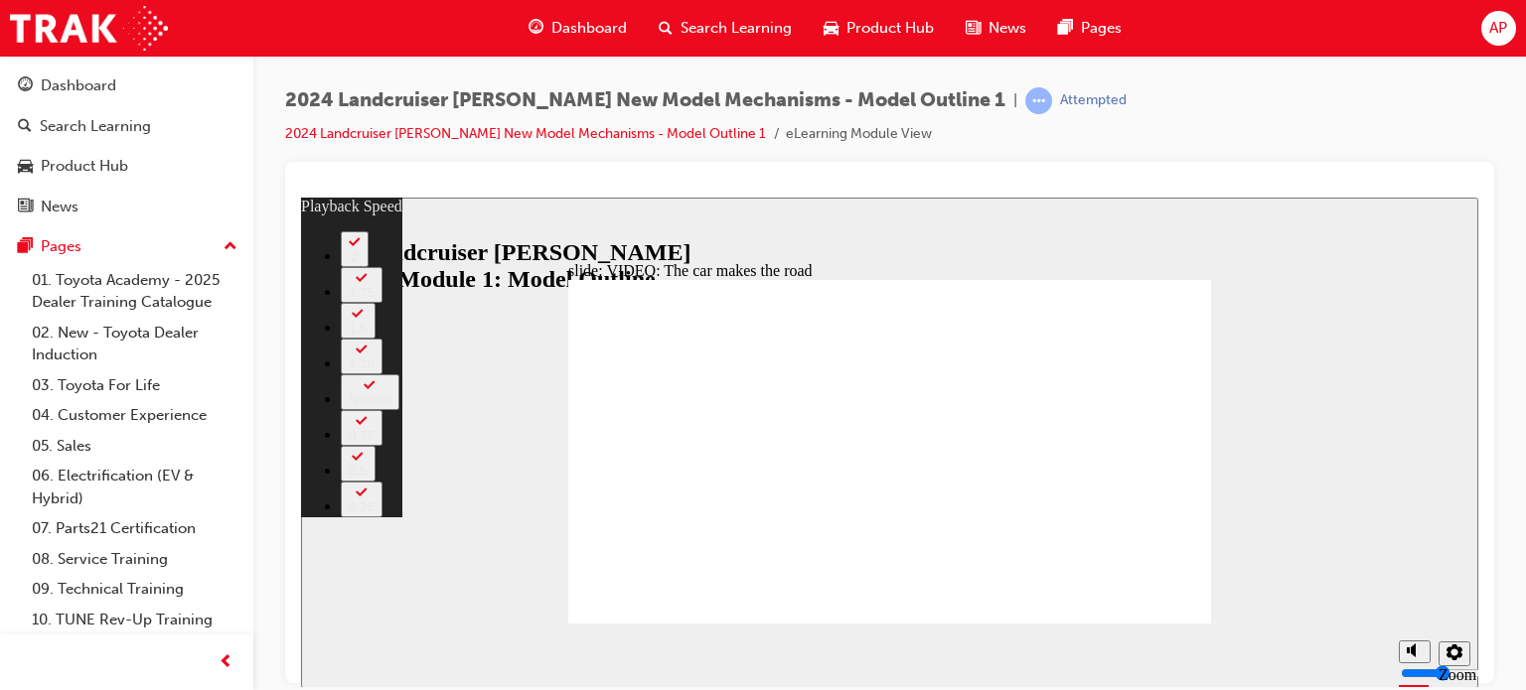
type input "3"
type input "5"
type input "3"
type input "5"
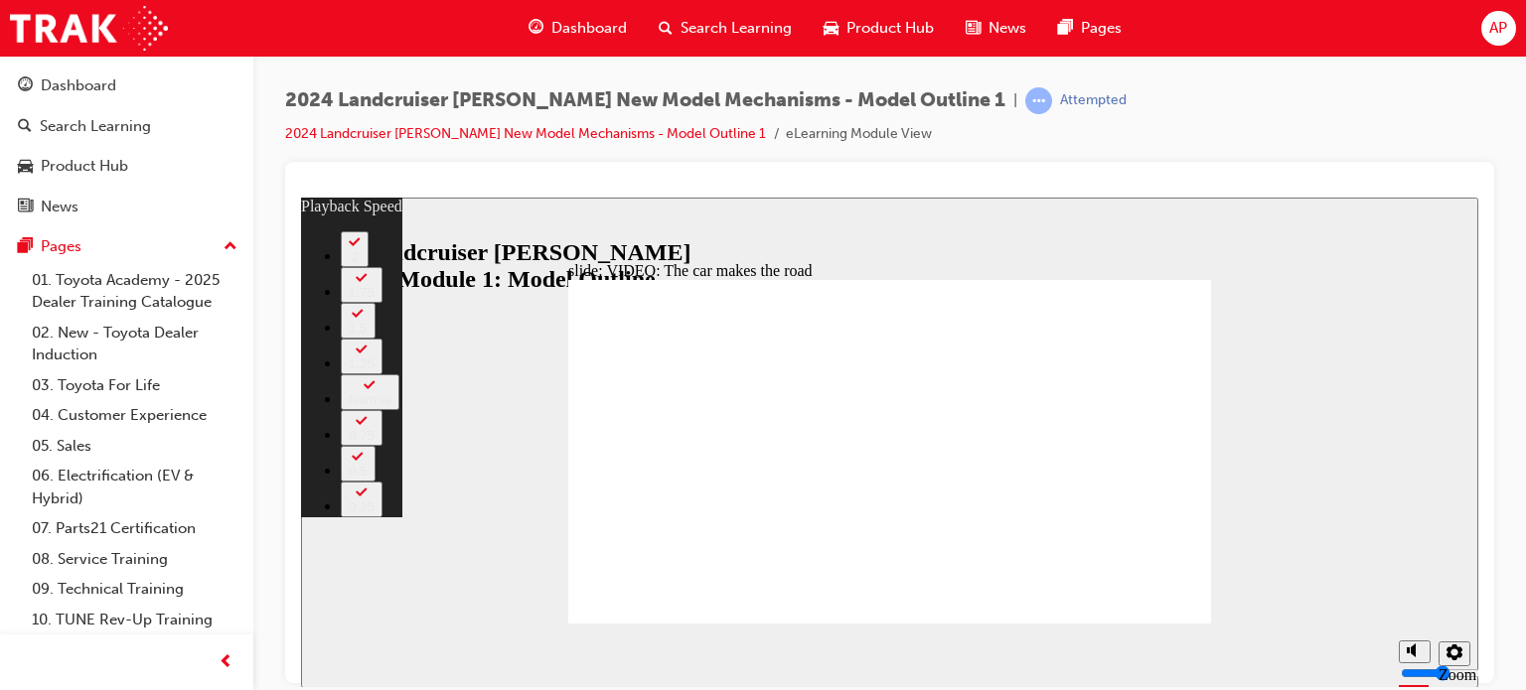
type input "3"
type input "2"
type input "5"
type input "2"
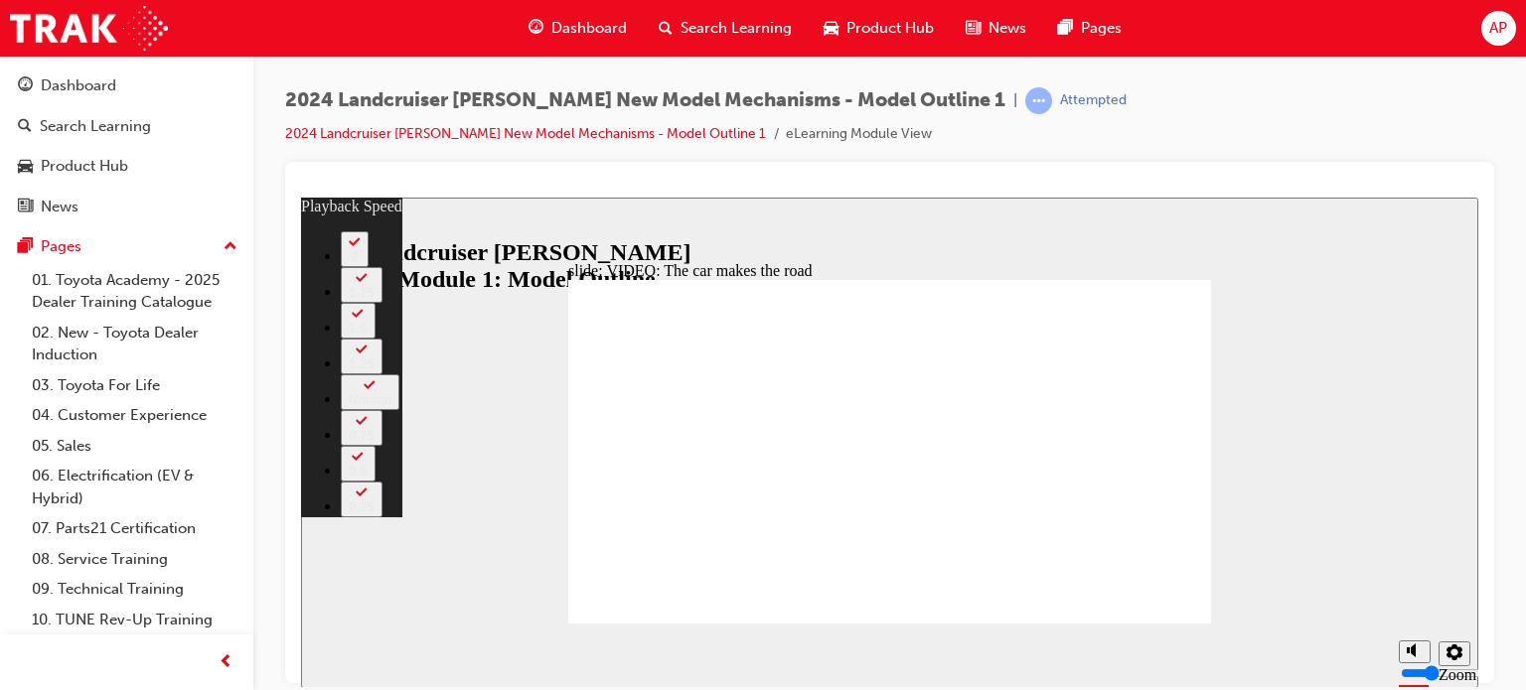
type input "5"
type input "2"
type input "5"
type input "2"
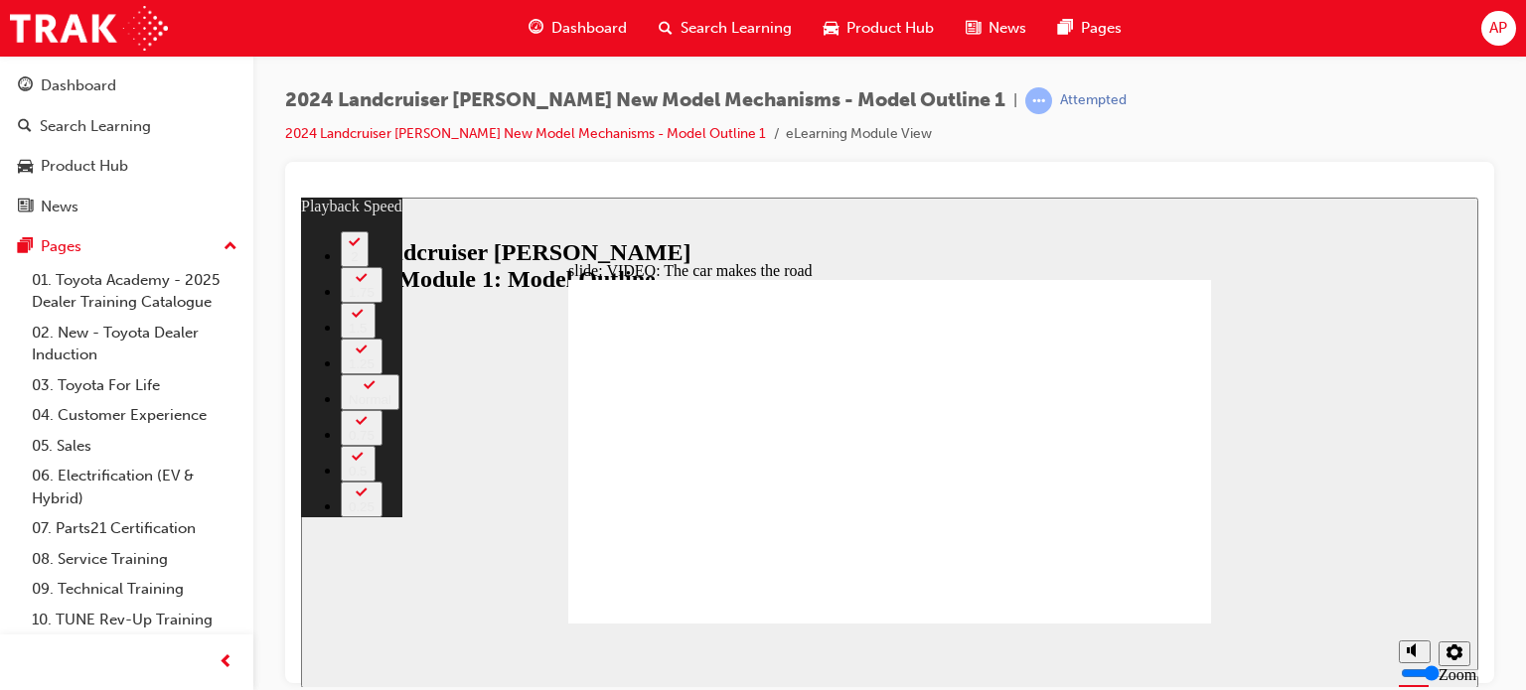
type input "2"
type input "5"
type input "2"
type input "1"
type input "5"
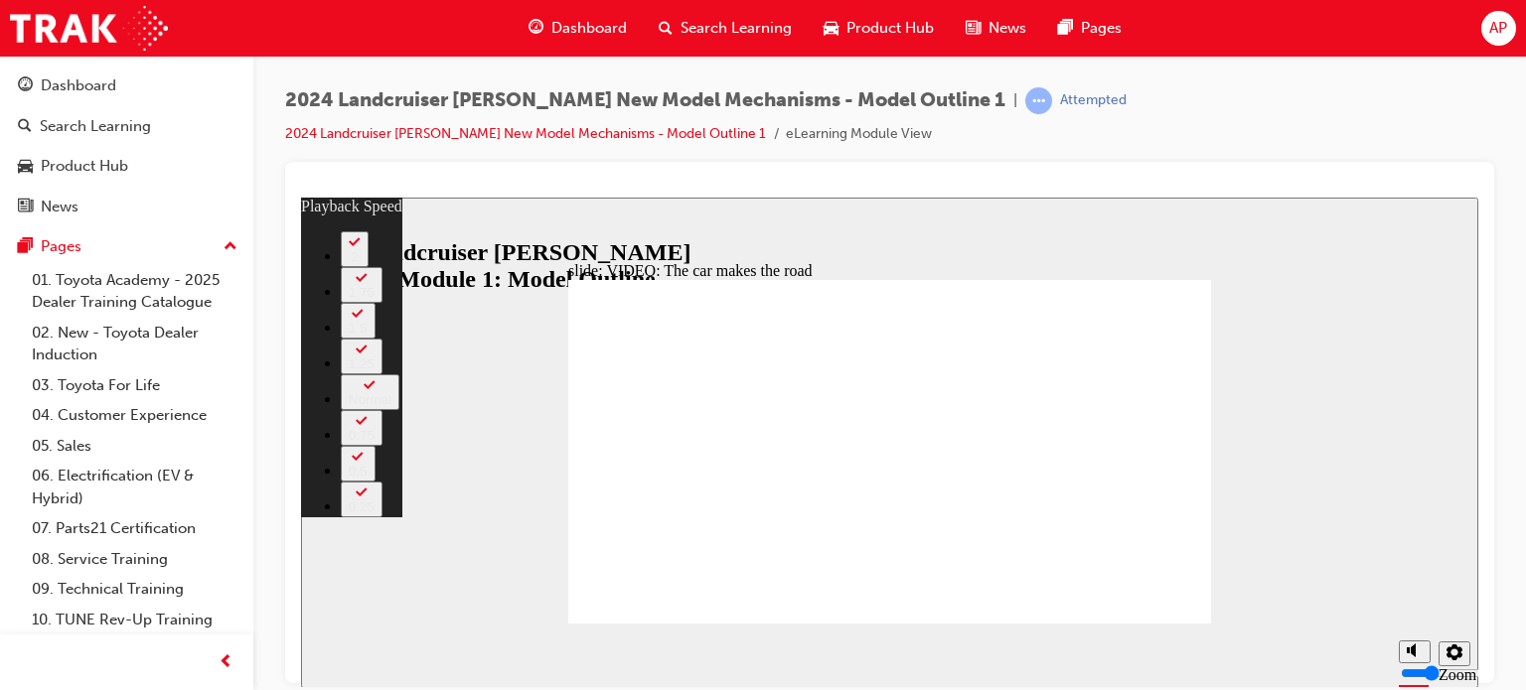
type input "1"
type input "5"
type input "1"
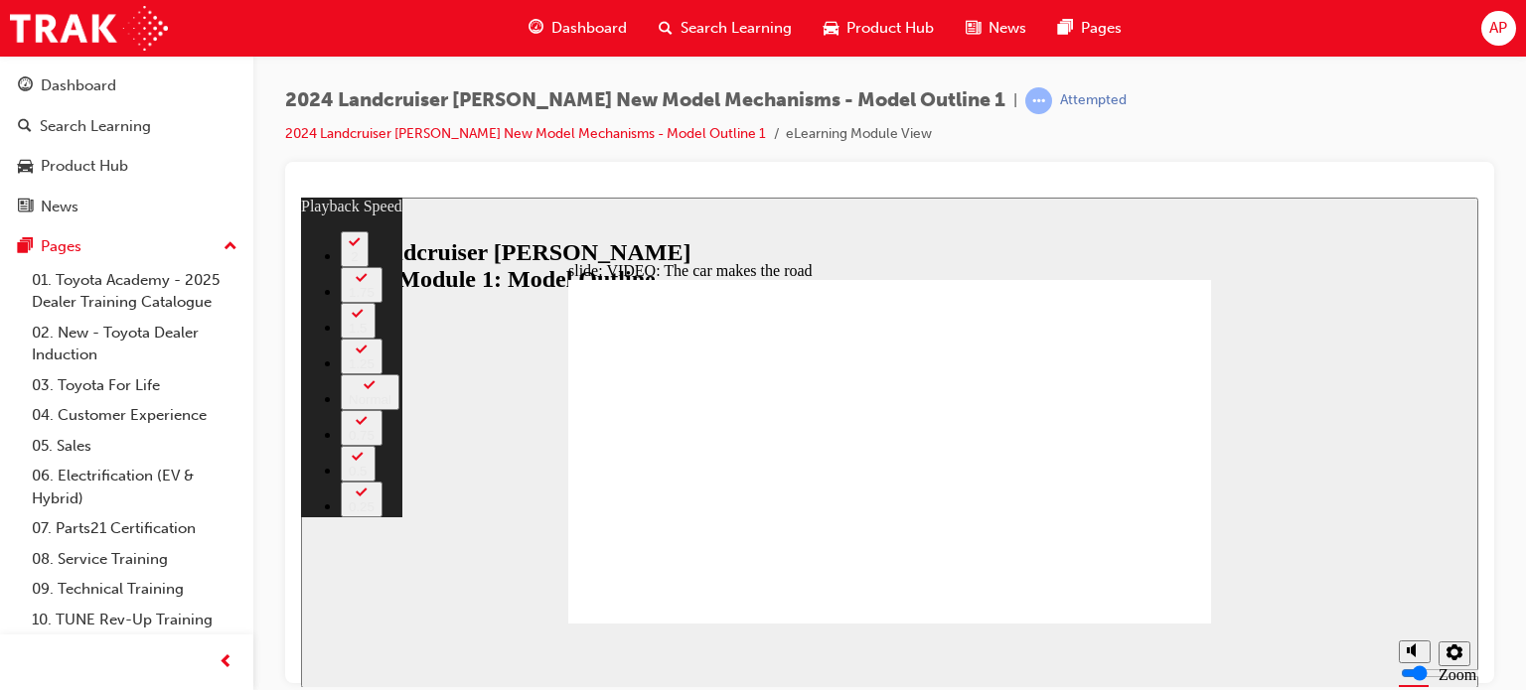
type input "5"
type input "1"
type input "6"
type input "1"
type input "6"
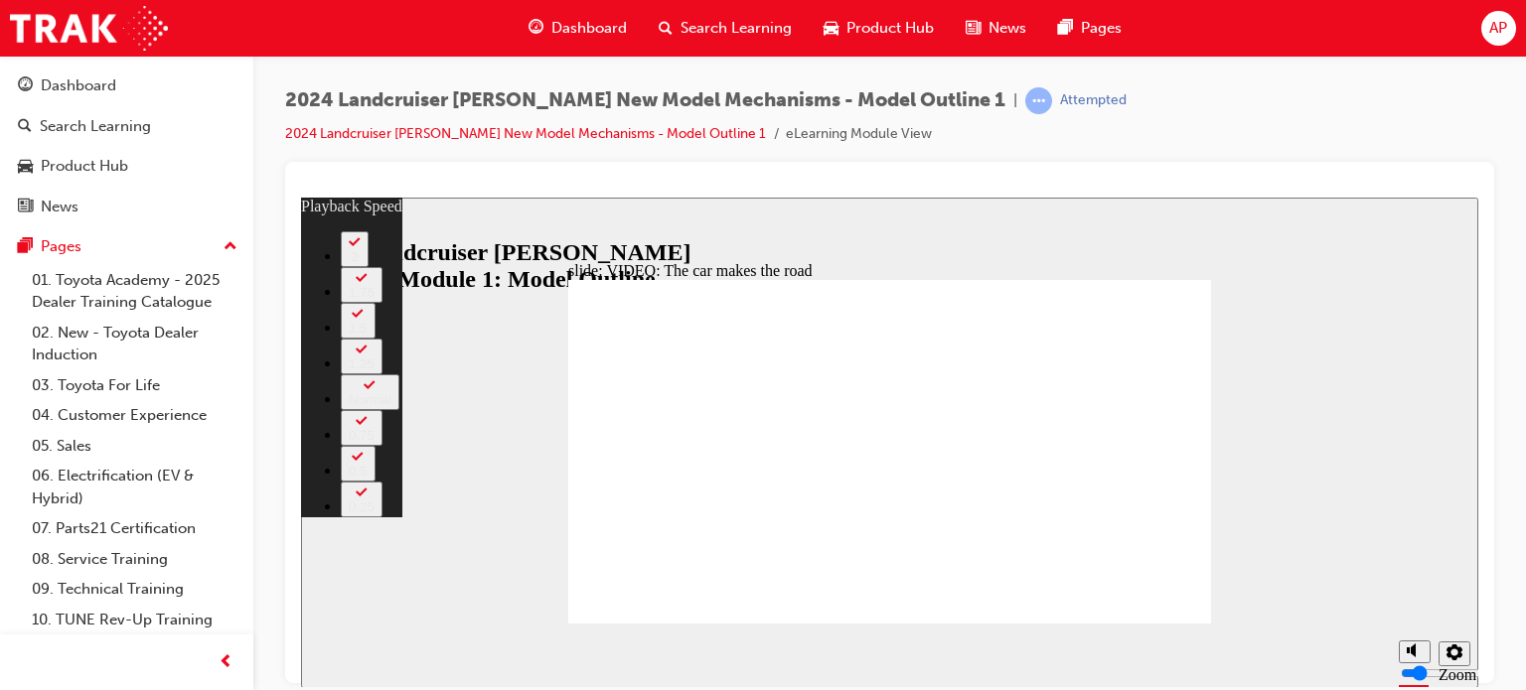
type input "1"
type input "6"
type input "1"
drag, startPoint x: 861, startPoint y: 491, endPoint x: 861, endPoint y: 523, distance: 32.8
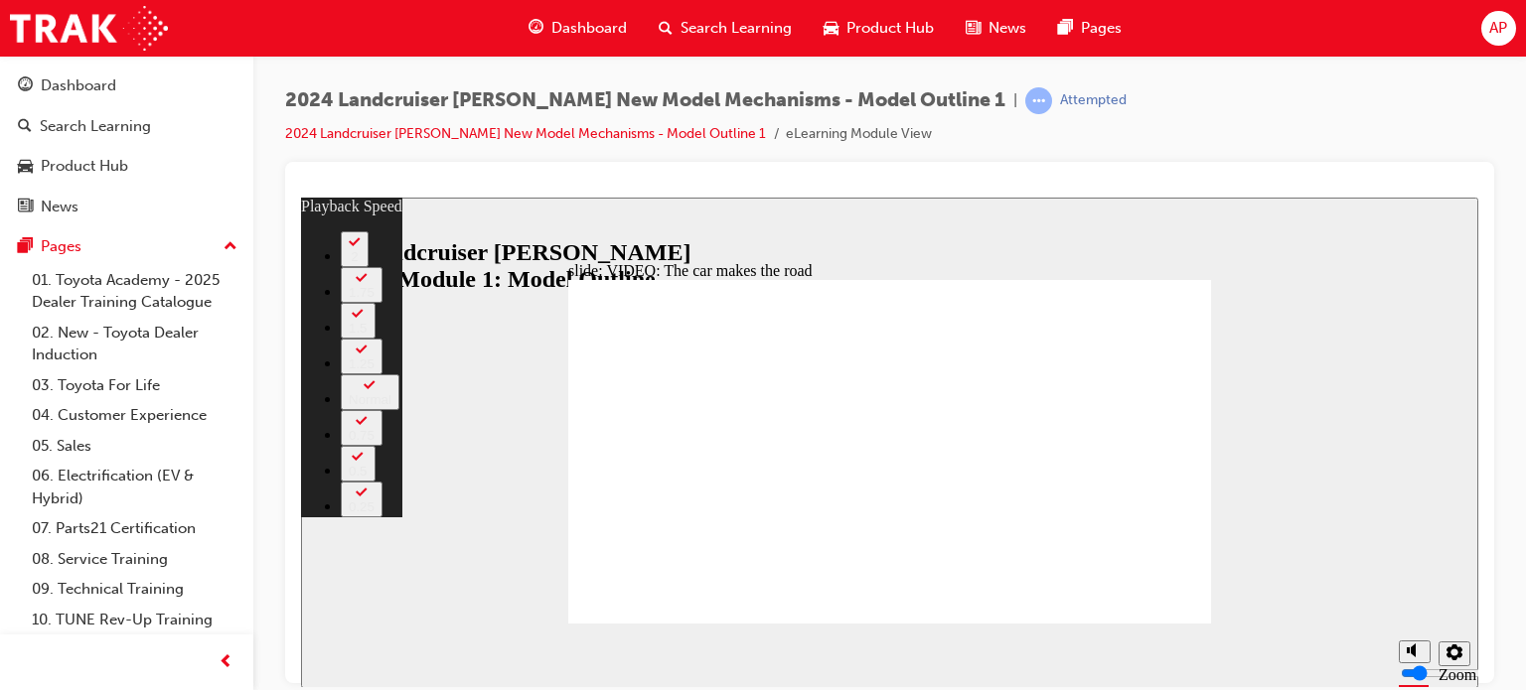
drag, startPoint x: 1020, startPoint y: 538, endPoint x: 1039, endPoint y: 536, distance: 19.0
type input "86"
